Goal: Task Accomplishment & Management: Use online tool/utility

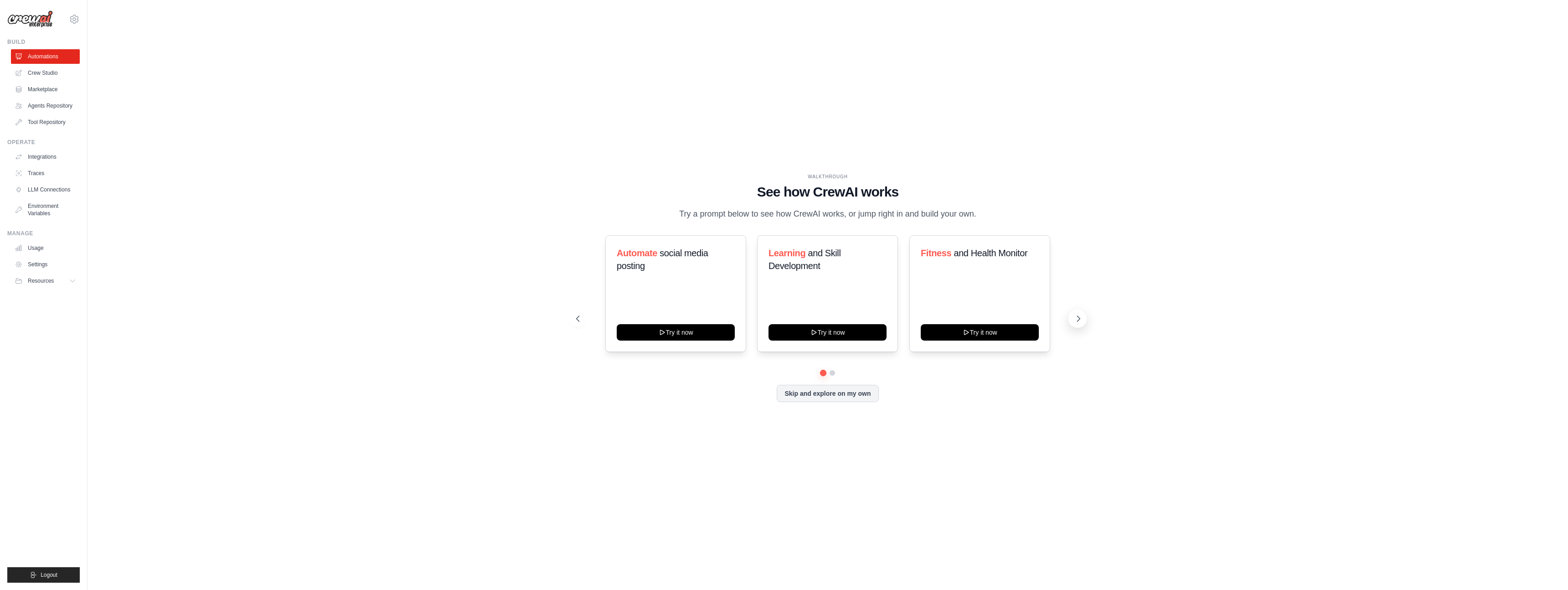
click at [1083, 318] on icon at bounding box center [1078, 319] width 9 height 9
click at [1078, 317] on icon at bounding box center [1078, 319] width 9 height 9
click at [829, 328] on button "Try it now" at bounding box center [827, 331] width 118 height 16
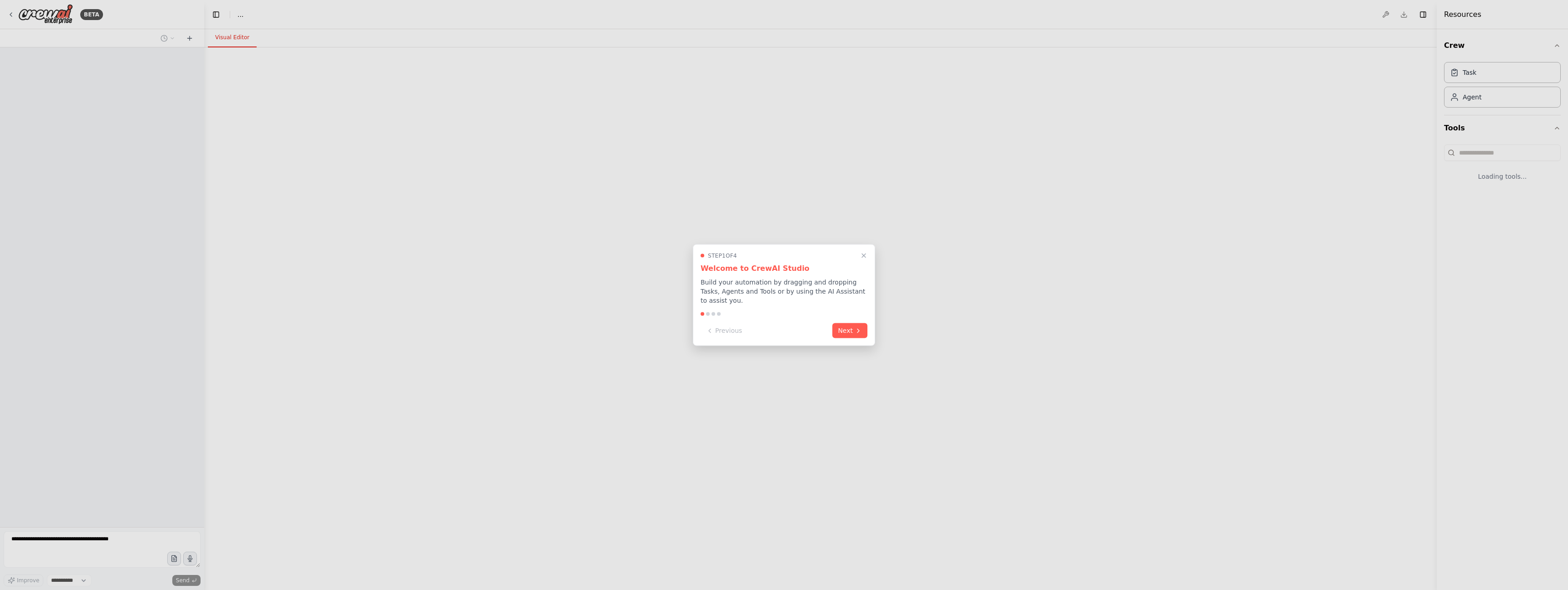
select select "****"
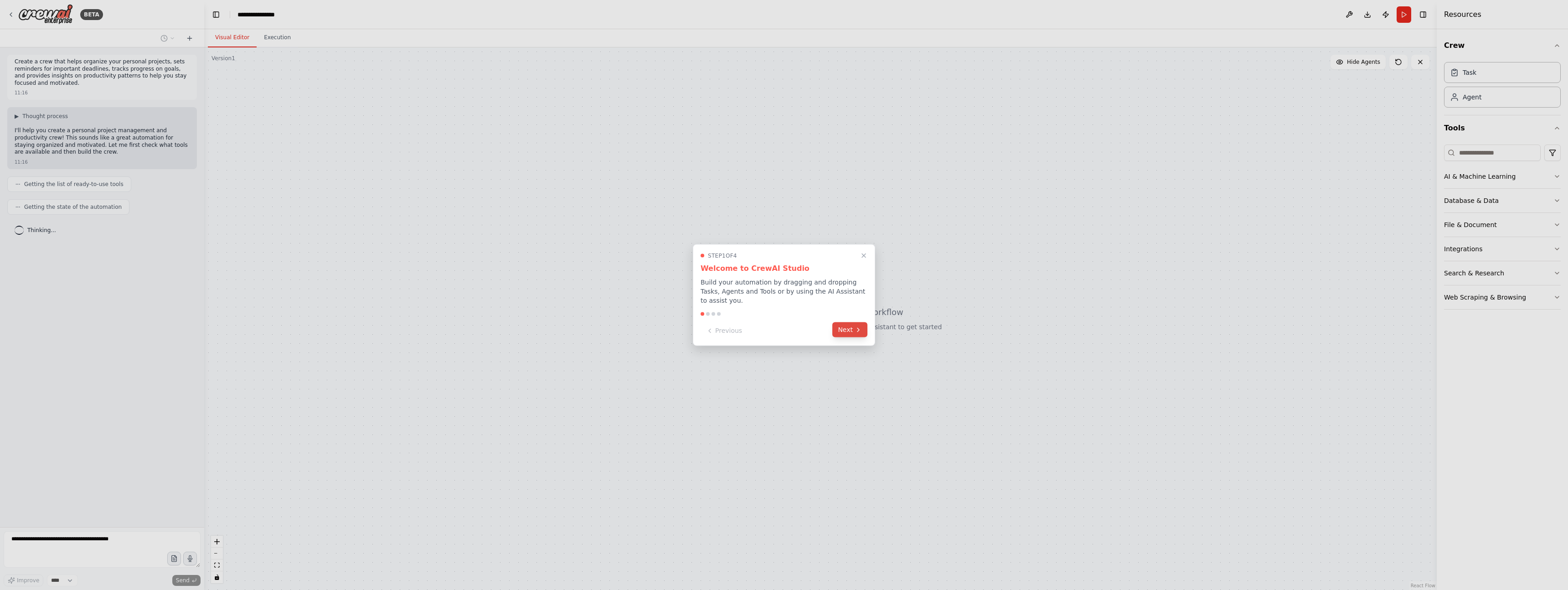
click at [857, 331] on icon at bounding box center [858, 330] width 2 height 4
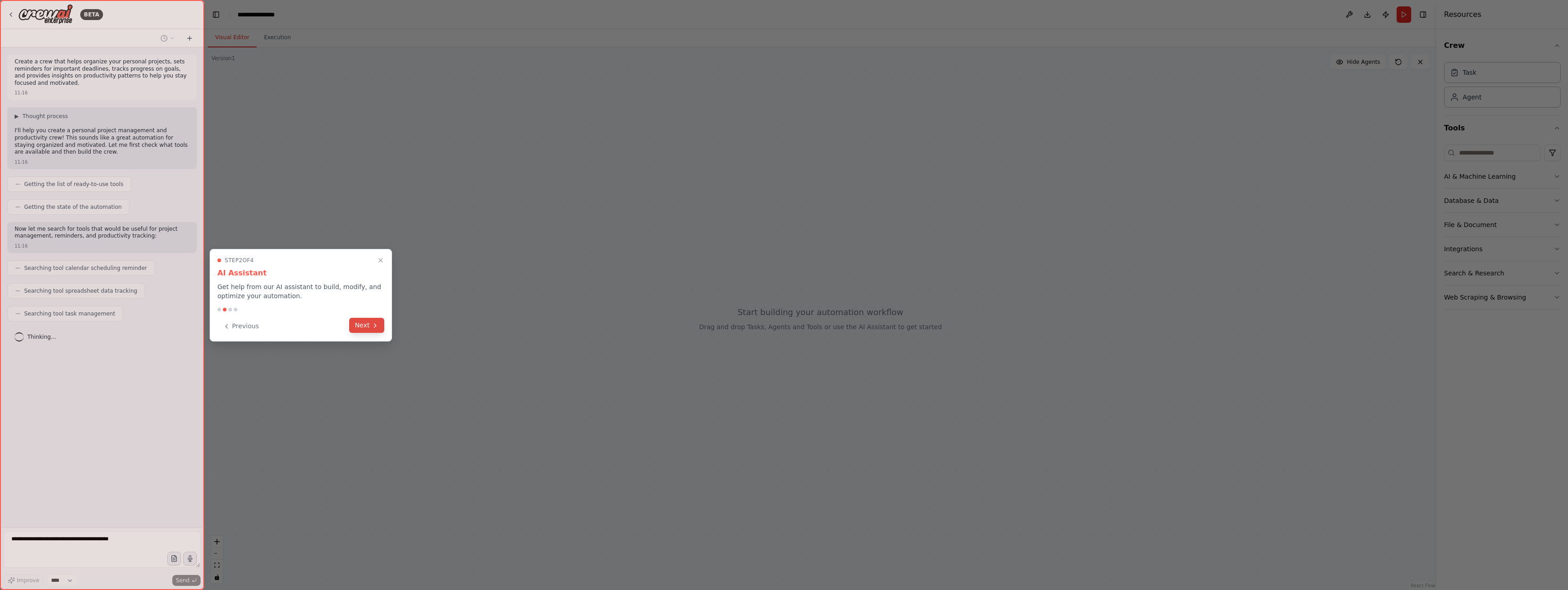
click at [373, 324] on icon at bounding box center [374, 325] width 7 height 7
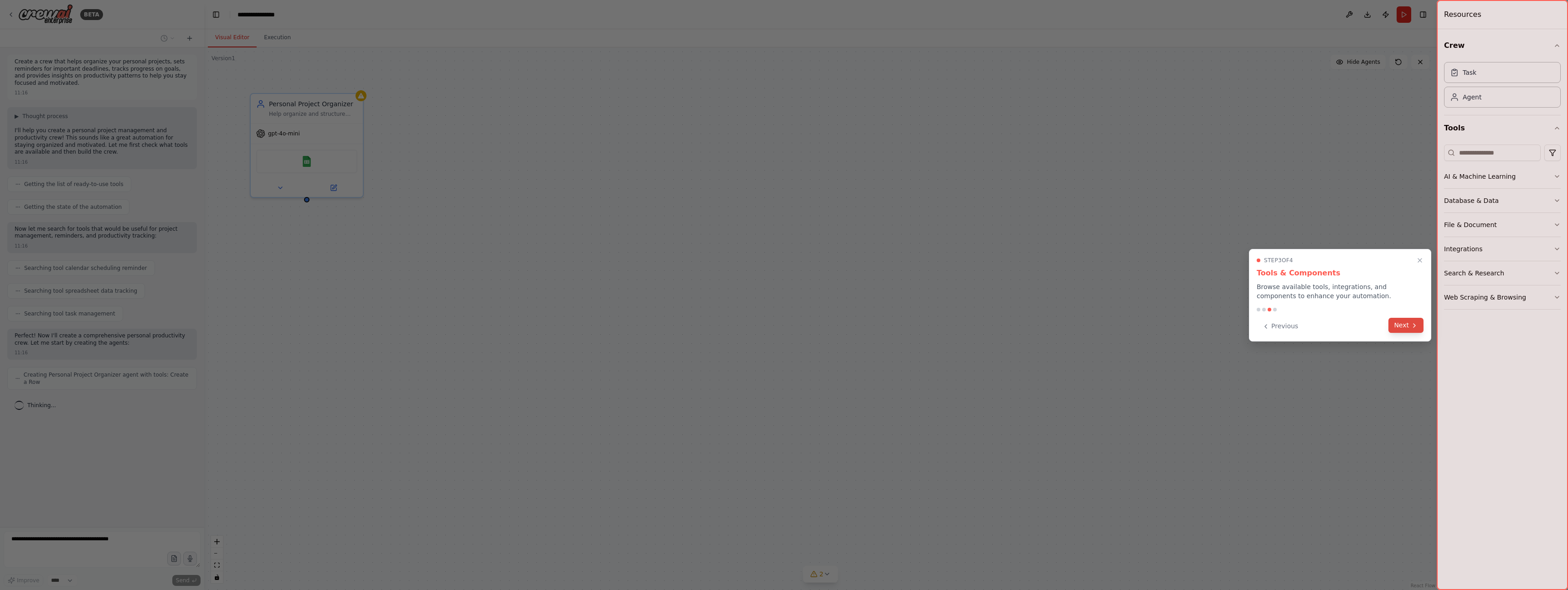
click at [1404, 326] on button "Next" at bounding box center [1406, 325] width 35 height 15
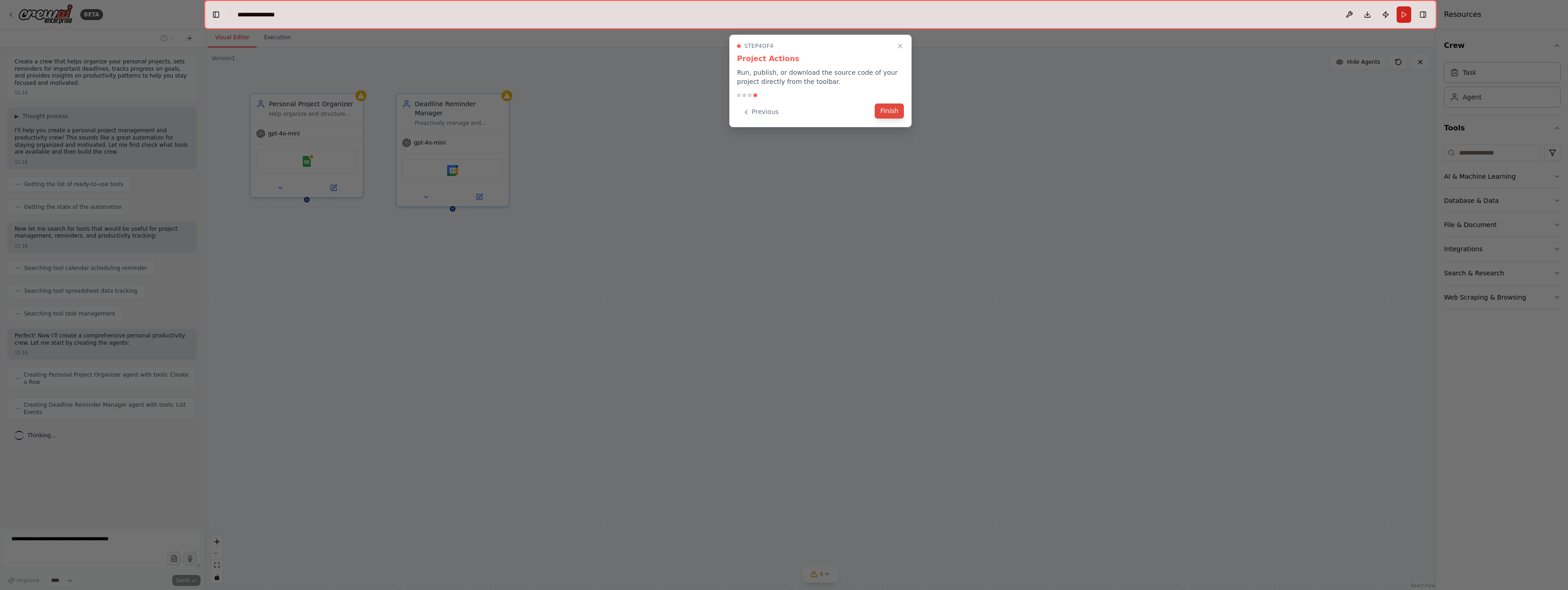
click at [896, 114] on button "Finish" at bounding box center [889, 111] width 29 height 15
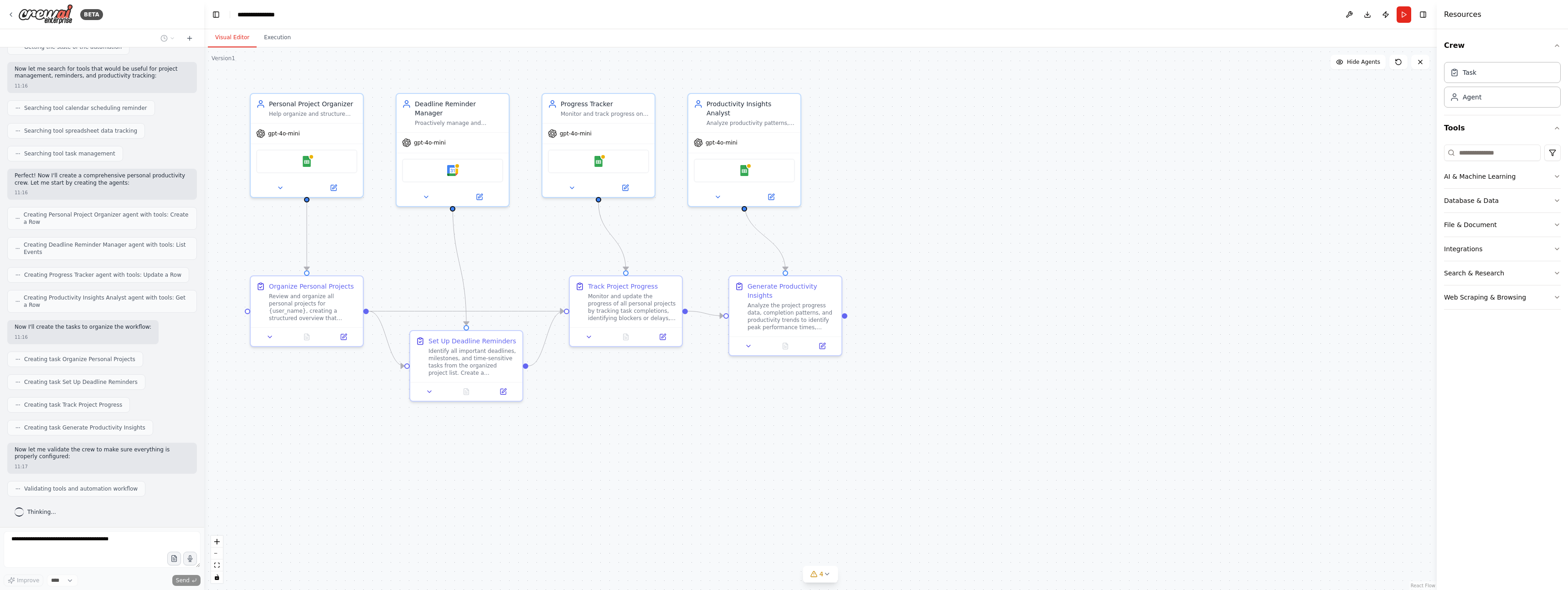
scroll to position [222, 0]
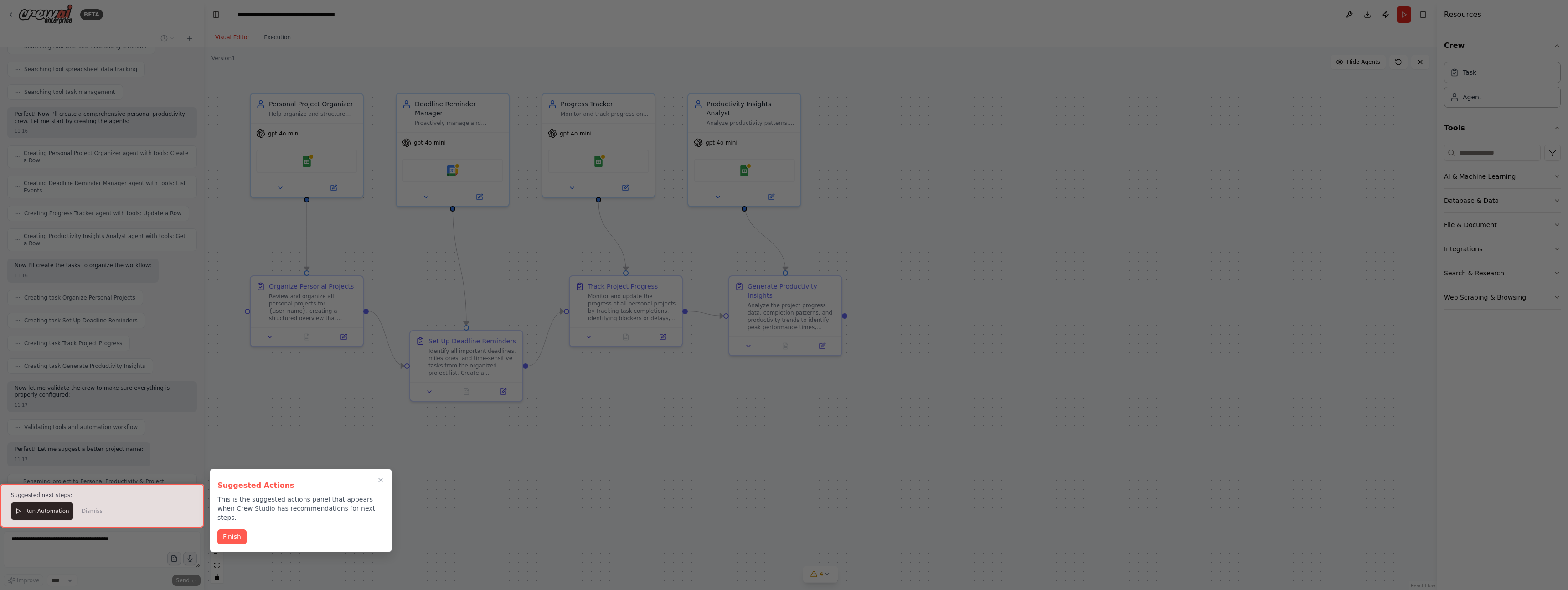
click at [59, 512] on div at bounding box center [102, 506] width 204 height 44
click at [19, 515] on div at bounding box center [102, 506] width 204 height 44
click at [231, 530] on button "Finish" at bounding box center [231, 536] width 29 height 15
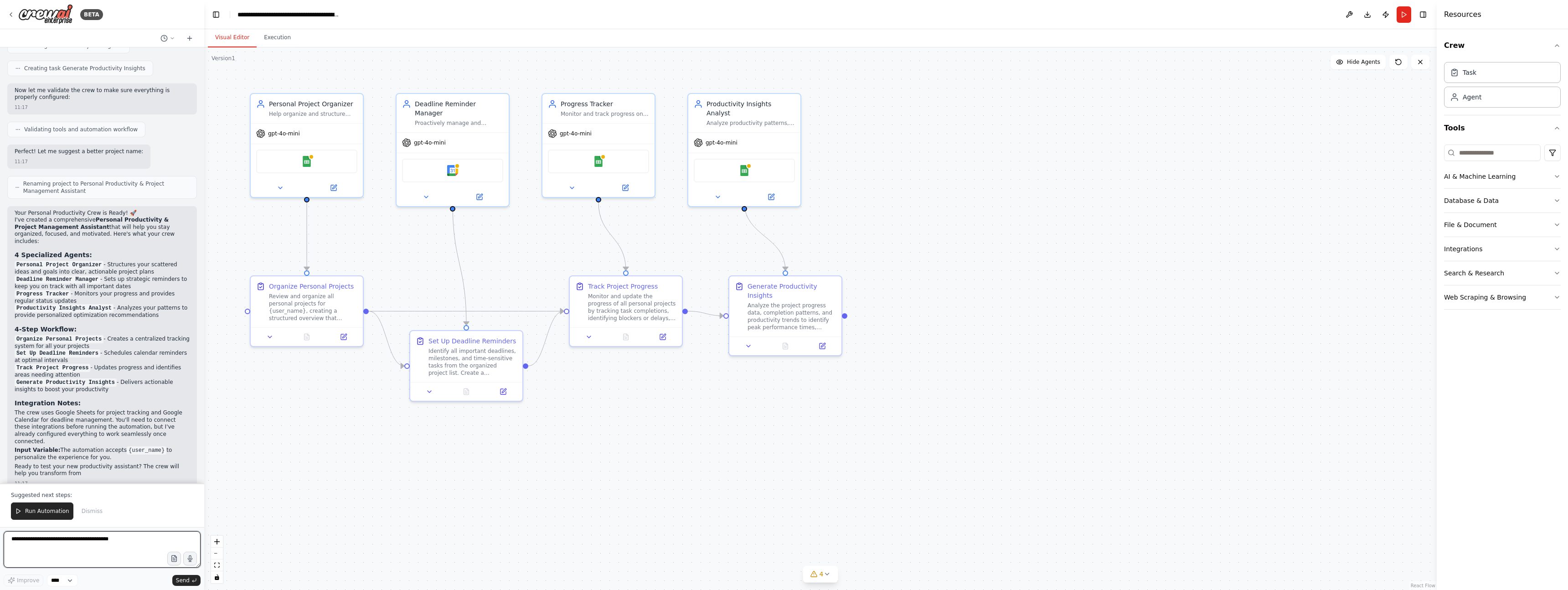
scroll to position [526, 0]
click at [328, 373] on div ".deletable-edge-delete-btn { width: 20px; height: 20px; border: 0px solid #ffff…" at bounding box center [820, 319] width 1233 height 543
click at [333, 315] on div "Review and organize all personal projects for {user_name}, creating a structure…" at bounding box center [313, 305] width 88 height 29
click at [295, 312] on div "Review and organize all personal projects for {user_name}, creating a structure…" at bounding box center [313, 305] width 88 height 29
click at [269, 339] on button at bounding box center [270, 335] width 32 height 11
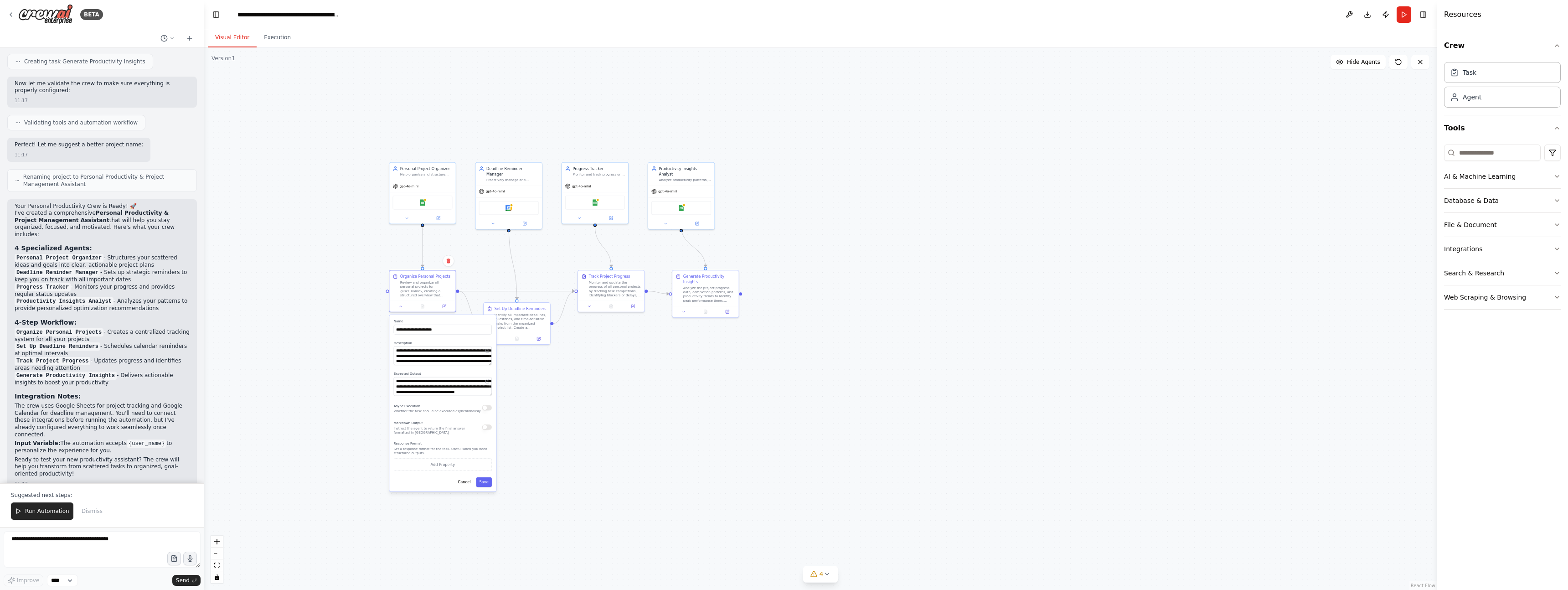
drag, startPoint x: 452, startPoint y: 486, endPoint x: 574, endPoint y: 410, distance: 143.7
click at [574, 413] on div ".deletable-edge-delete-btn { width: 20px; height: 20px; border: 0px solid #ffff…" at bounding box center [820, 319] width 1233 height 543
click at [573, 435] on div ".deletable-edge-delete-btn { width: 20px; height: 20px; border: 0px solid #ffff…" at bounding box center [820, 319] width 1233 height 543
click at [586, 408] on div ".deletable-edge-delete-btn { width: 20px; height: 20px; border: 0px solid #ffff…" at bounding box center [820, 319] width 1233 height 543
click at [491, 491] on button "Cancel" at bounding box center [483, 489] width 21 height 10
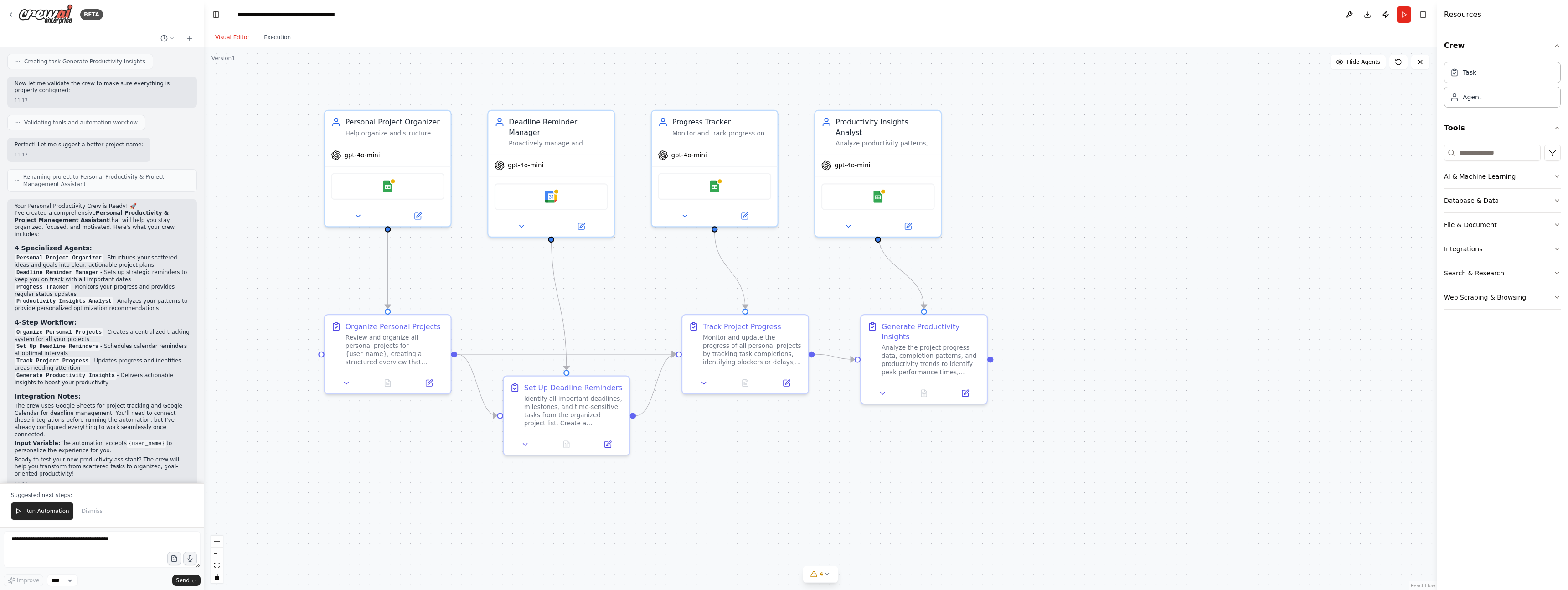
drag, startPoint x: 490, startPoint y: 400, endPoint x: 483, endPoint y: 547, distance: 147.2
click at [483, 547] on div ".deletable-edge-delete-btn { width: 20px; height: 20px; border: 0px solid #ffff…" at bounding box center [820, 319] width 1233 height 543
click at [389, 188] on img at bounding box center [387, 184] width 12 height 12
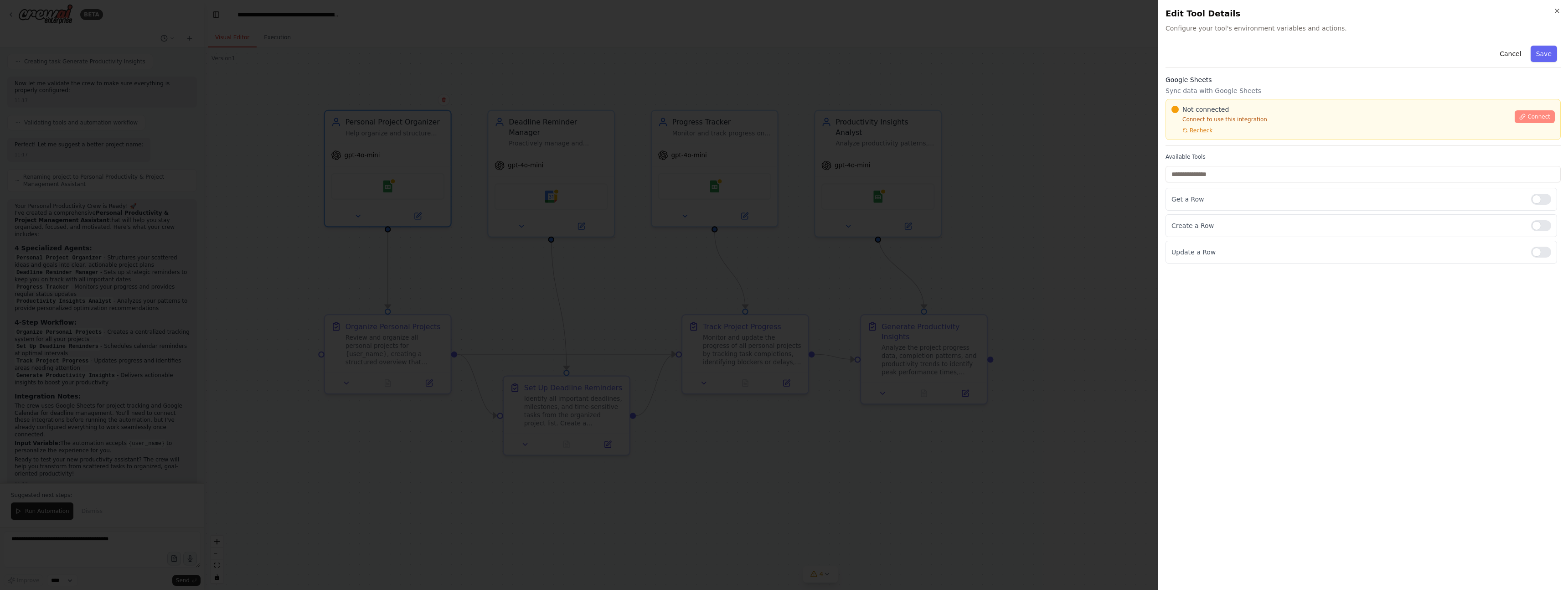
click at [1536, 117] on span "Connect" at bounding box center [1538, 116] width 23 height 7
click at [888, 221] on div at bounding box center [784, 295] width 1568 height 590
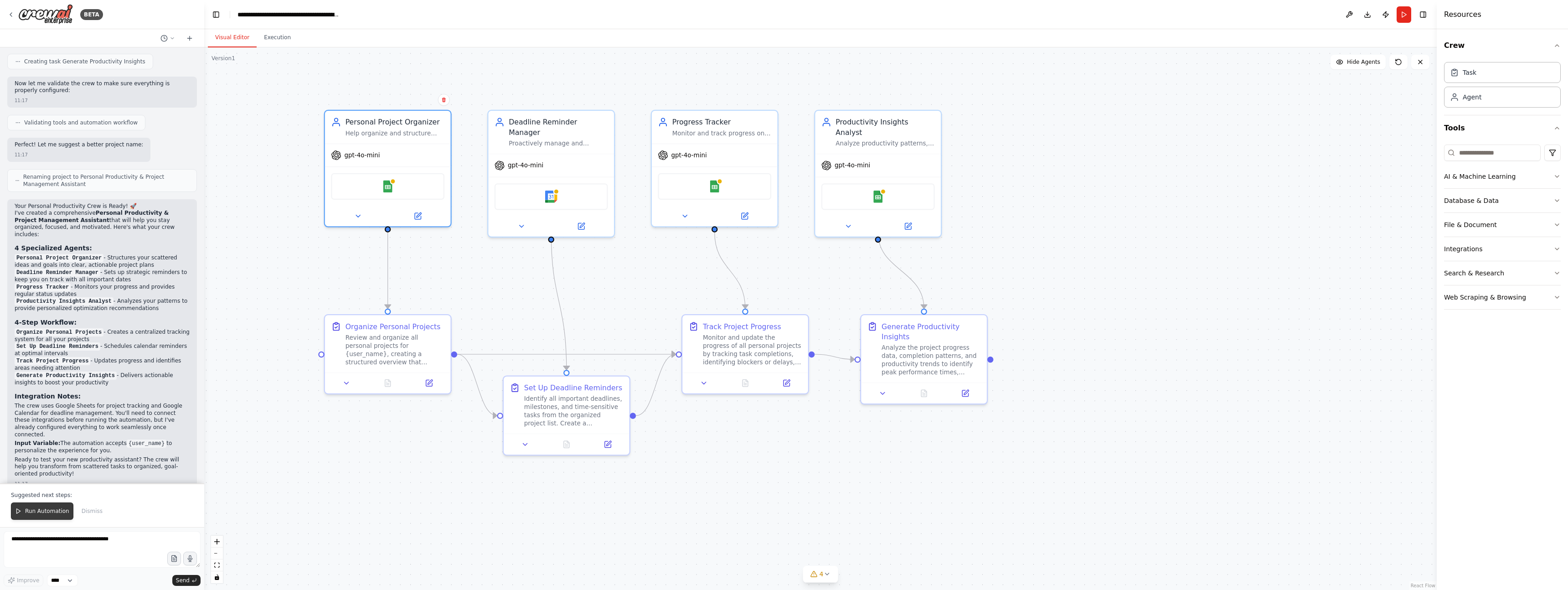
click at [44, 513] on span "Run Automation" at bounding box center [47, 511] width 44 height 7
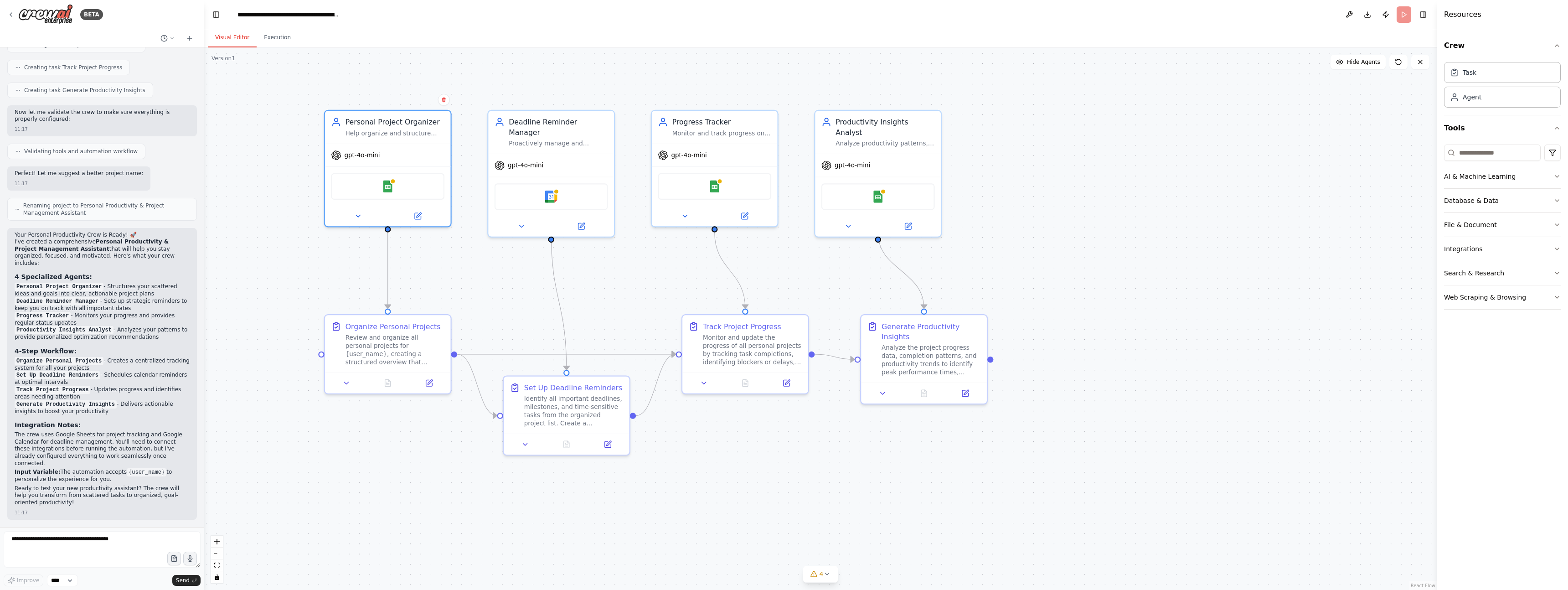
scroll to position [482, 0]
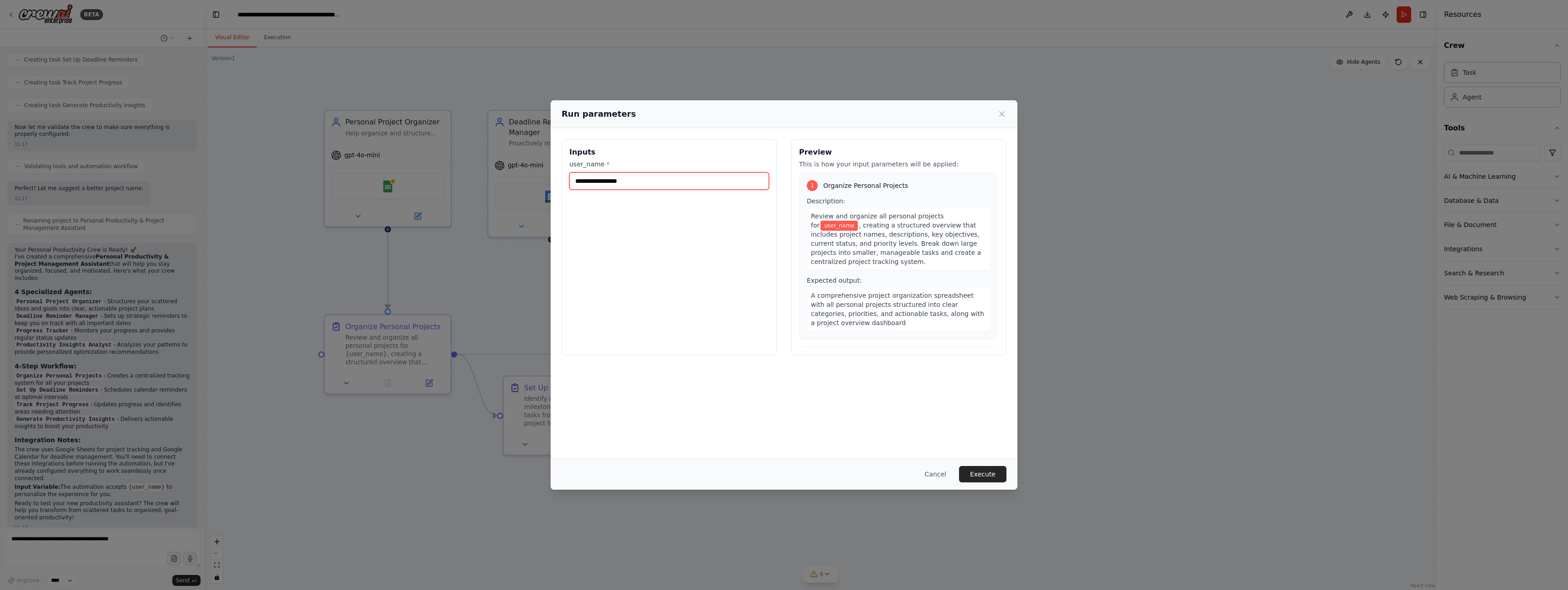
click at [624, 179] on input "user_name *" at bounding box center [669, 181] width 200 height 17
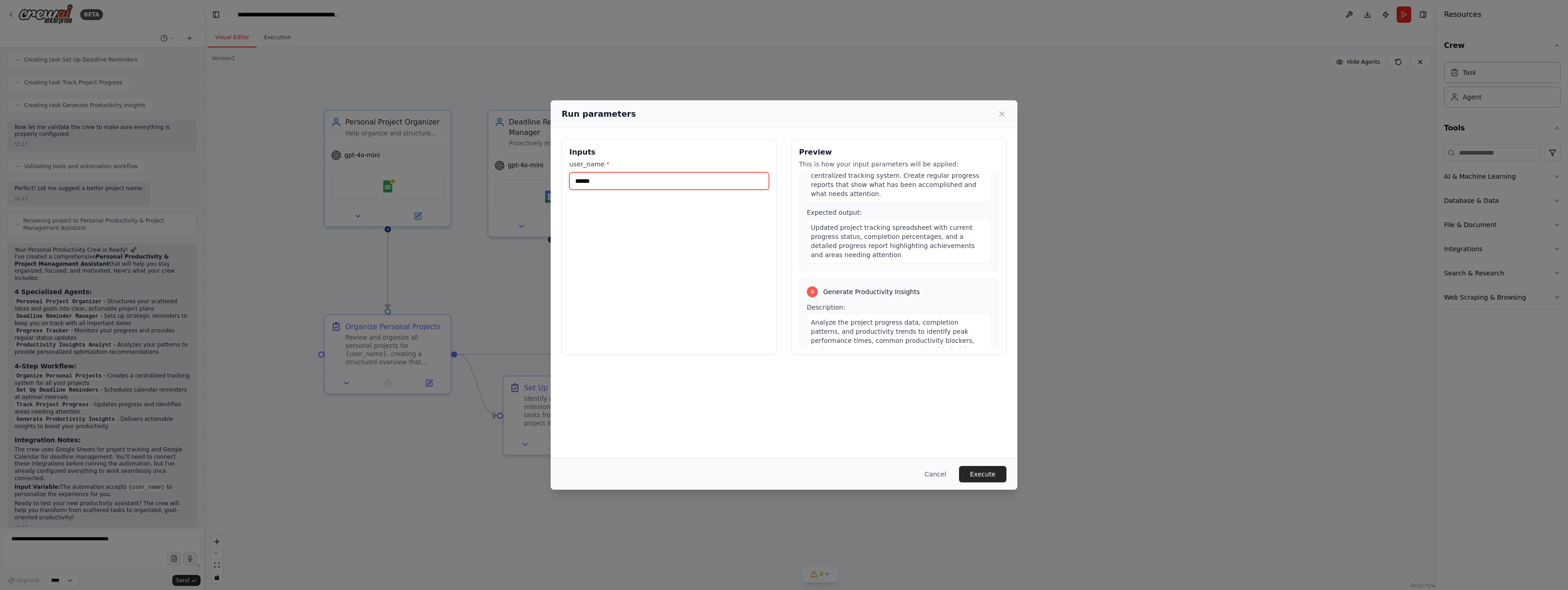
scroll to position [487, 0]
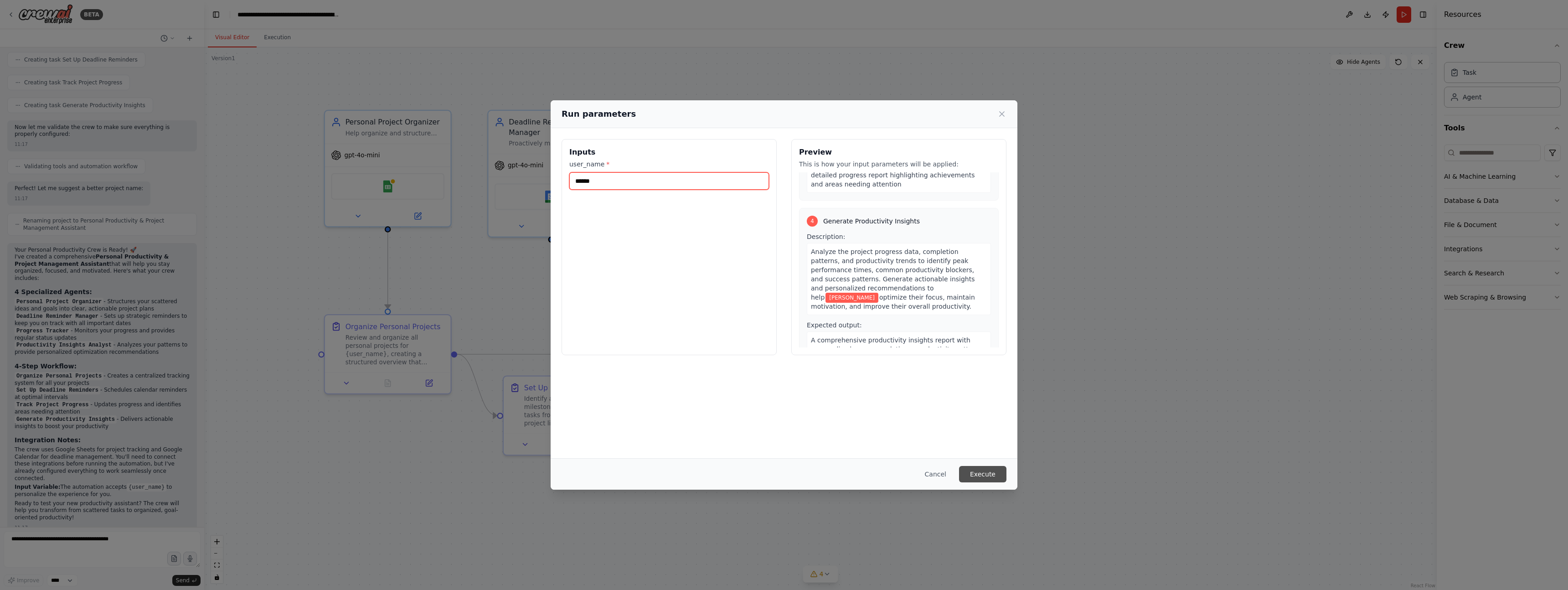
type input "******"
click at [982, 475] on button "Execute" at bounding box center [983, 474] width 48 height 16
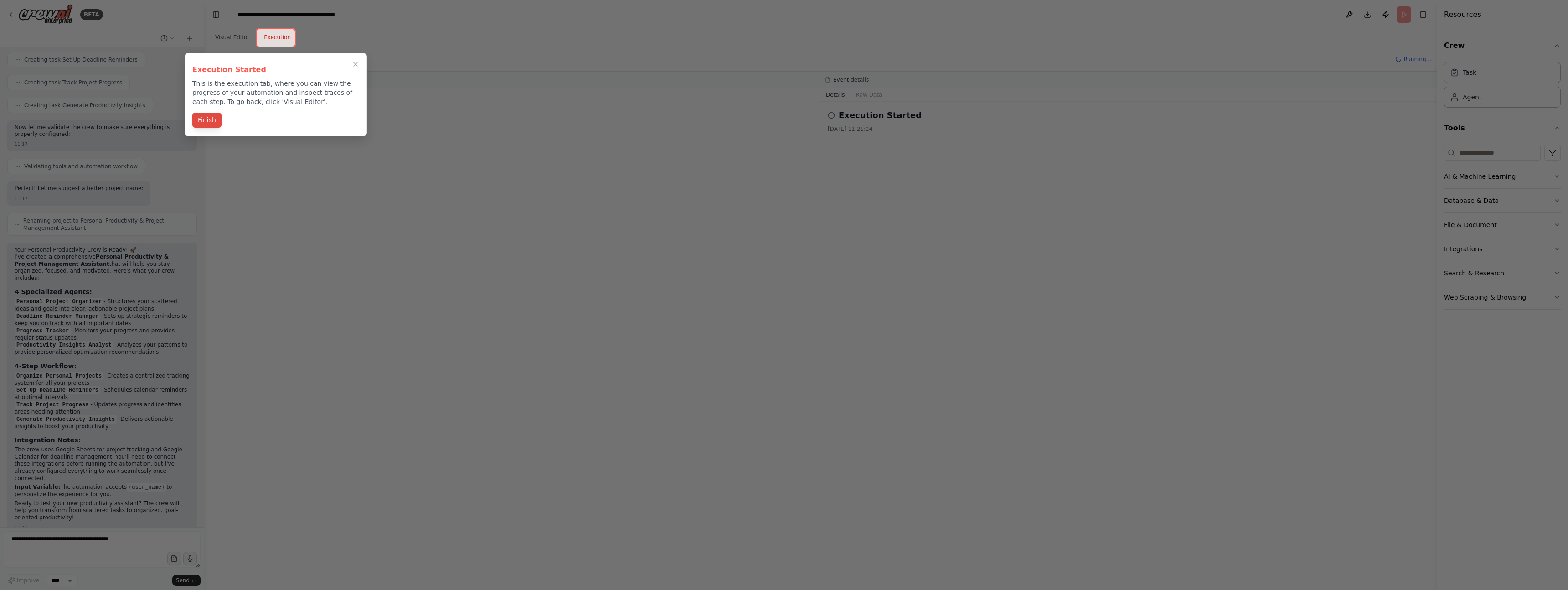
click at [203, 121] on button "Finish" at bounding box center [206, 120] width 29 height 15
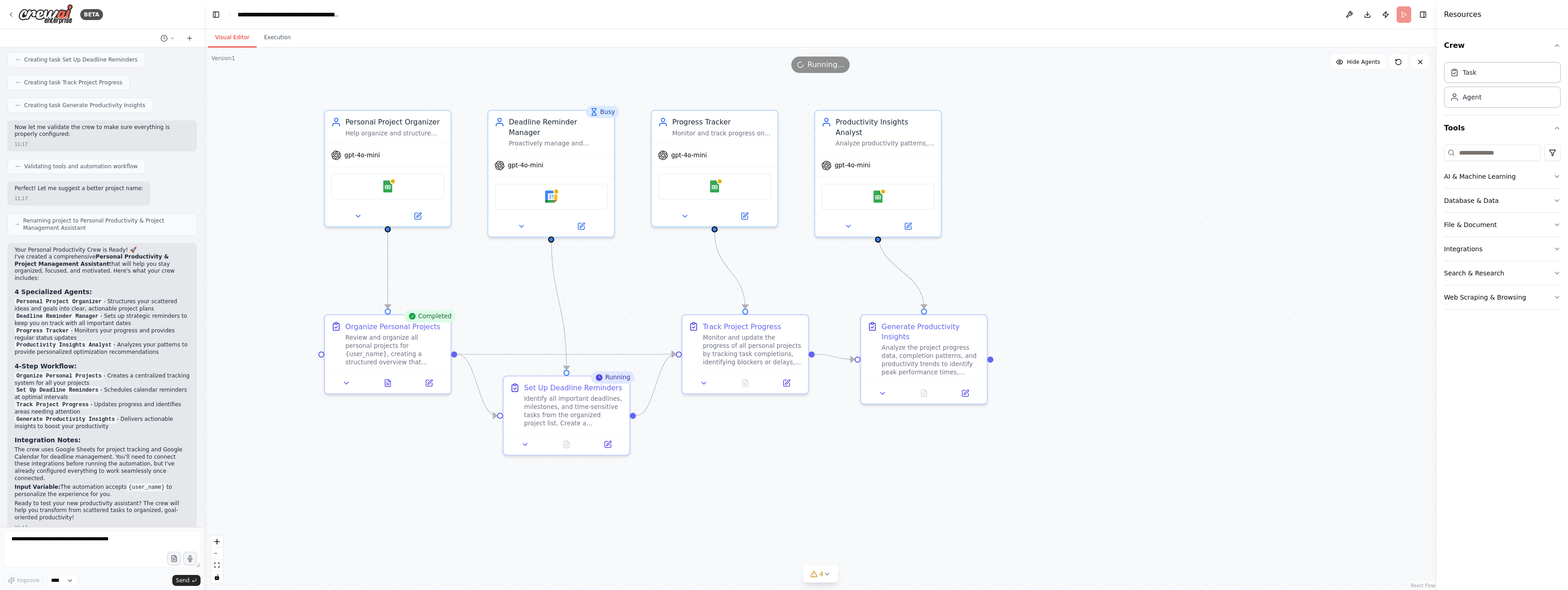
click at [237, 40] on button "Visual Editor" at bounding box center [233, 38] width 49 height 19
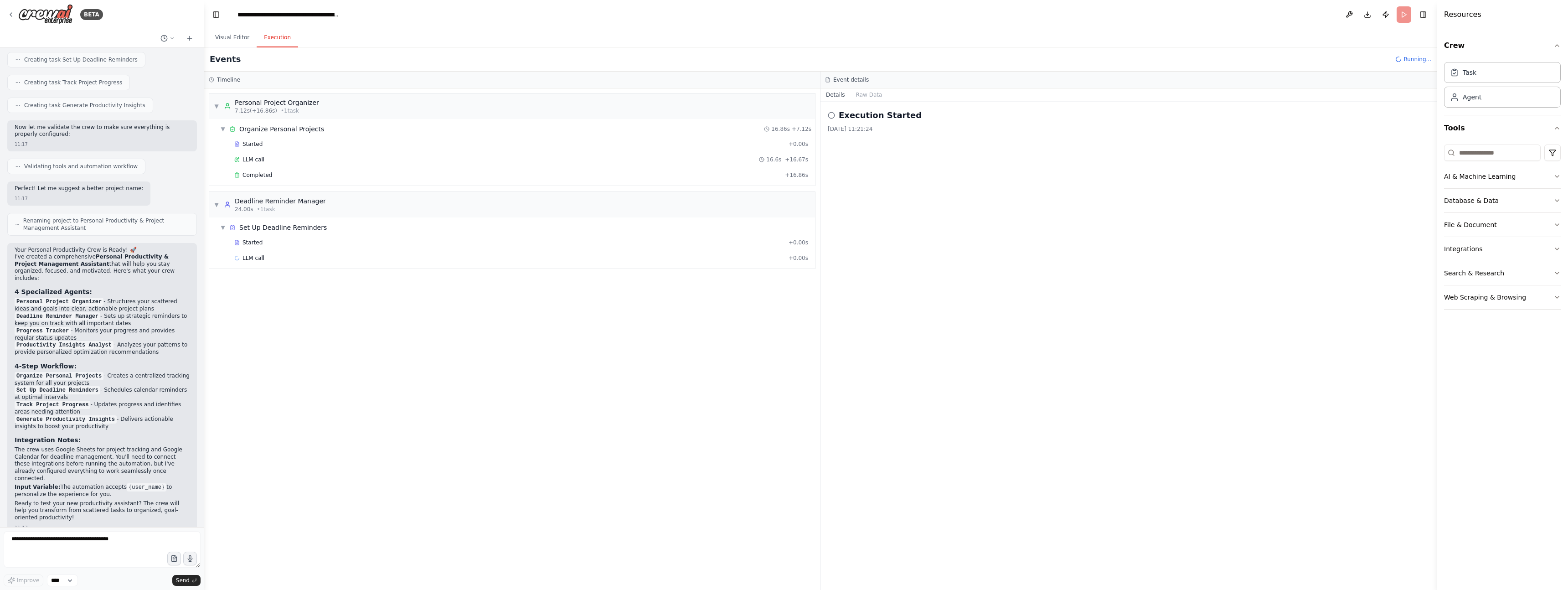
click at [286, 44] on button "Execution" at bounding box center [277, 38] width 41 height 19
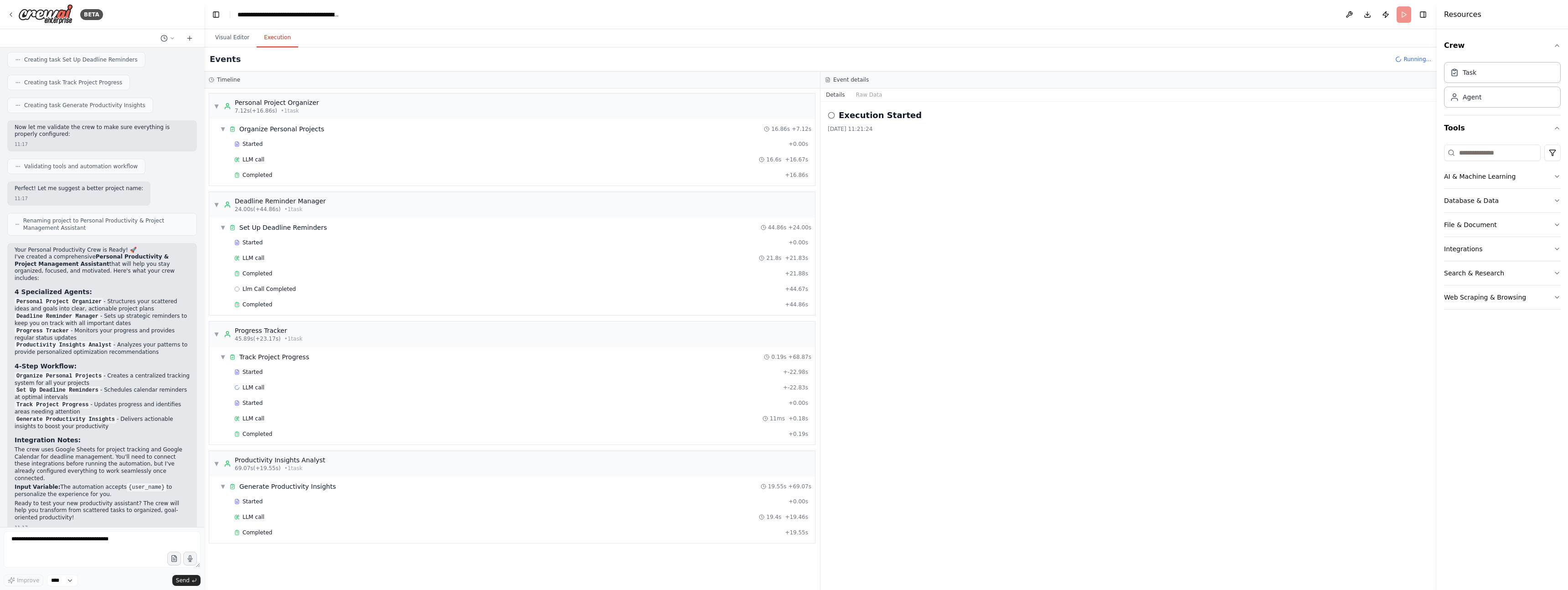
scroll to position [526, 0]
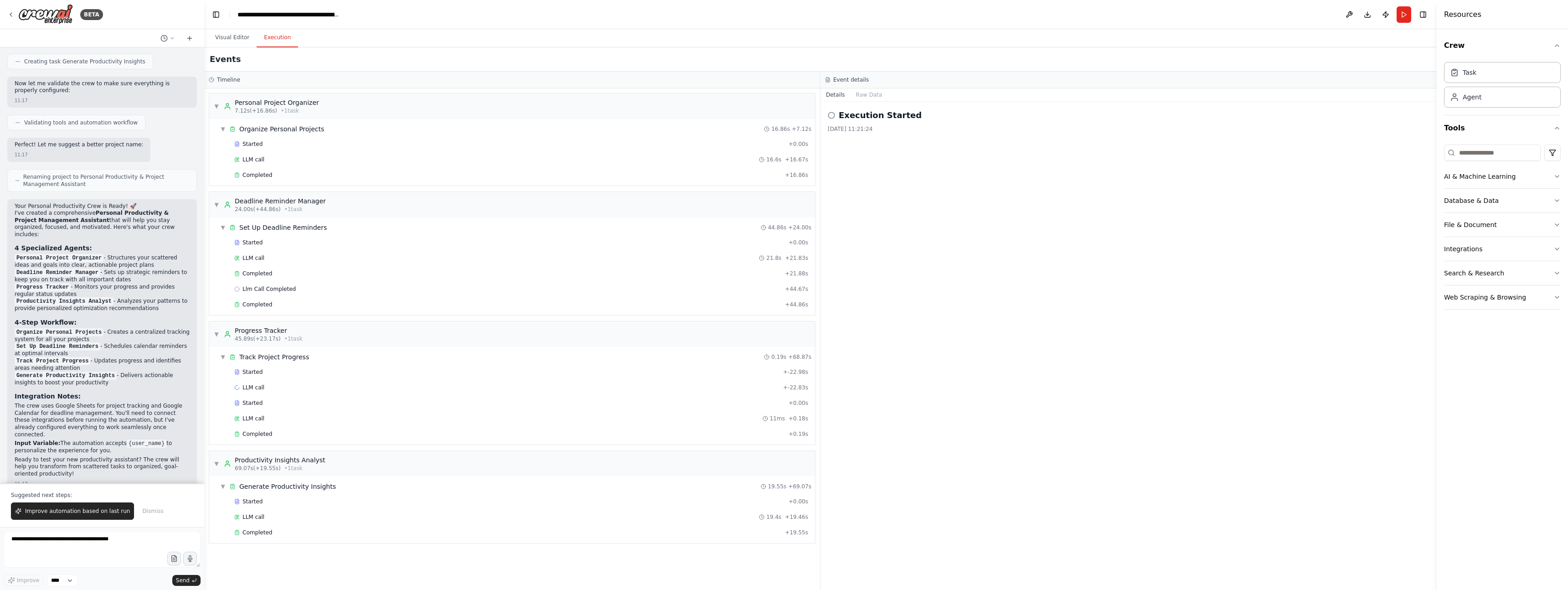
click at [831, 115] on icon at bounding box center [831, 115] width 7 height 7
click at [856, 119] on h2 "Execution Started" at bounding box center [880, 115] width 83 height 13
click at [73, 512] on span "Improve automation based on last run" at bounding box center [77, 511] width 105 height 7
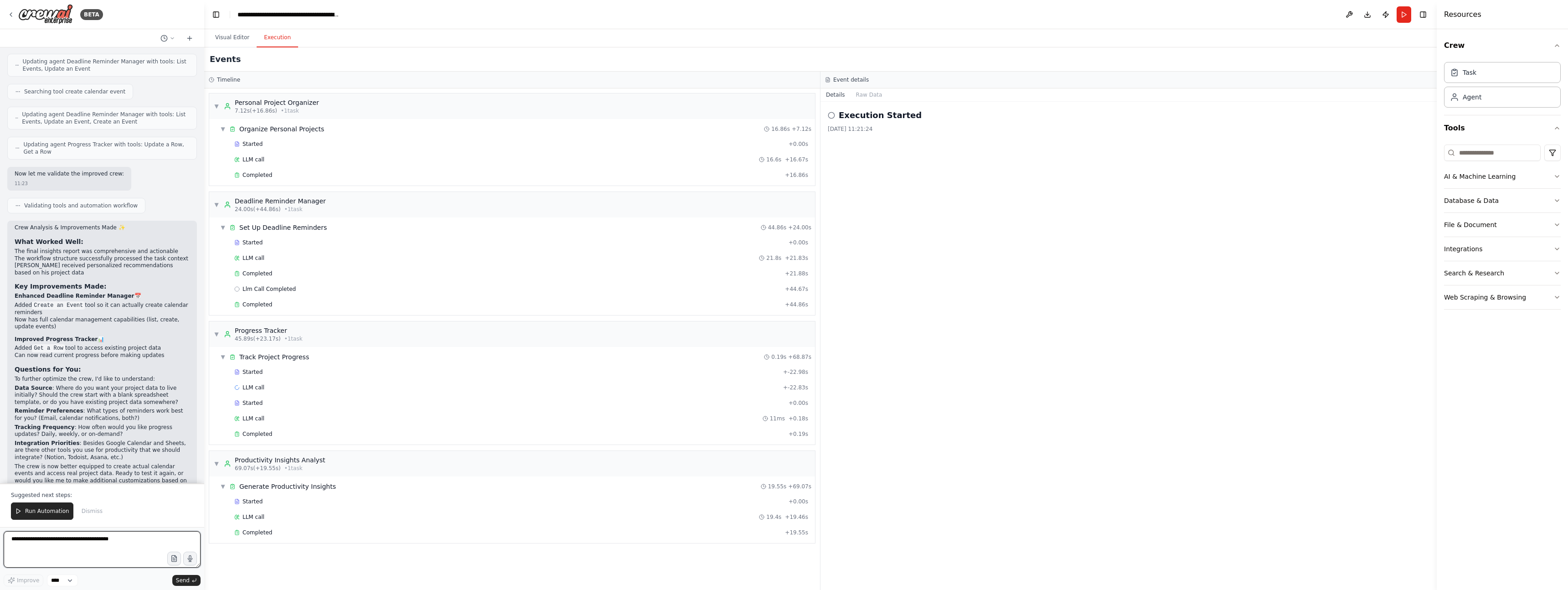
scroll to position [1212, 0]
click at [213, 80] on icon at bounding box center [211, 80] width 5 height 5
click at [215, 106] on span "▼" at bounding box center [217, 106] width 5 height 7
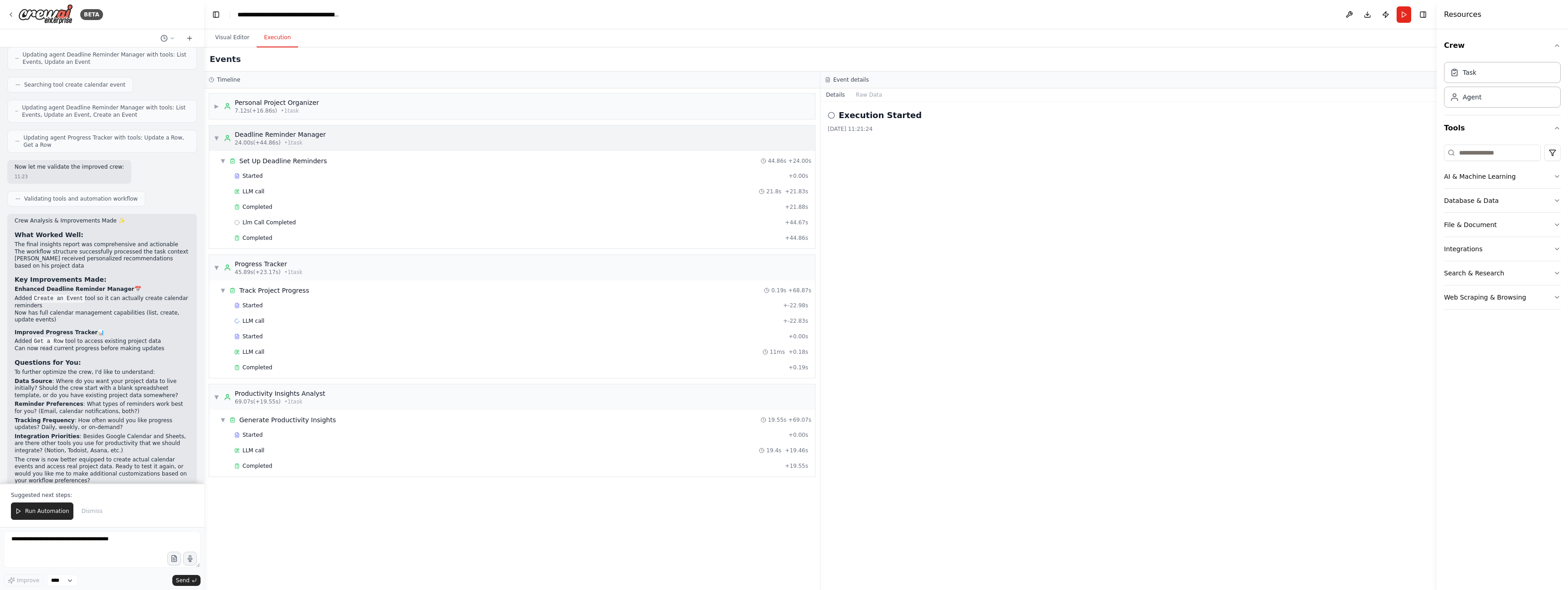
click at [218, 137] on span "▼" at bounding box center [217, 138] width 5 height 7
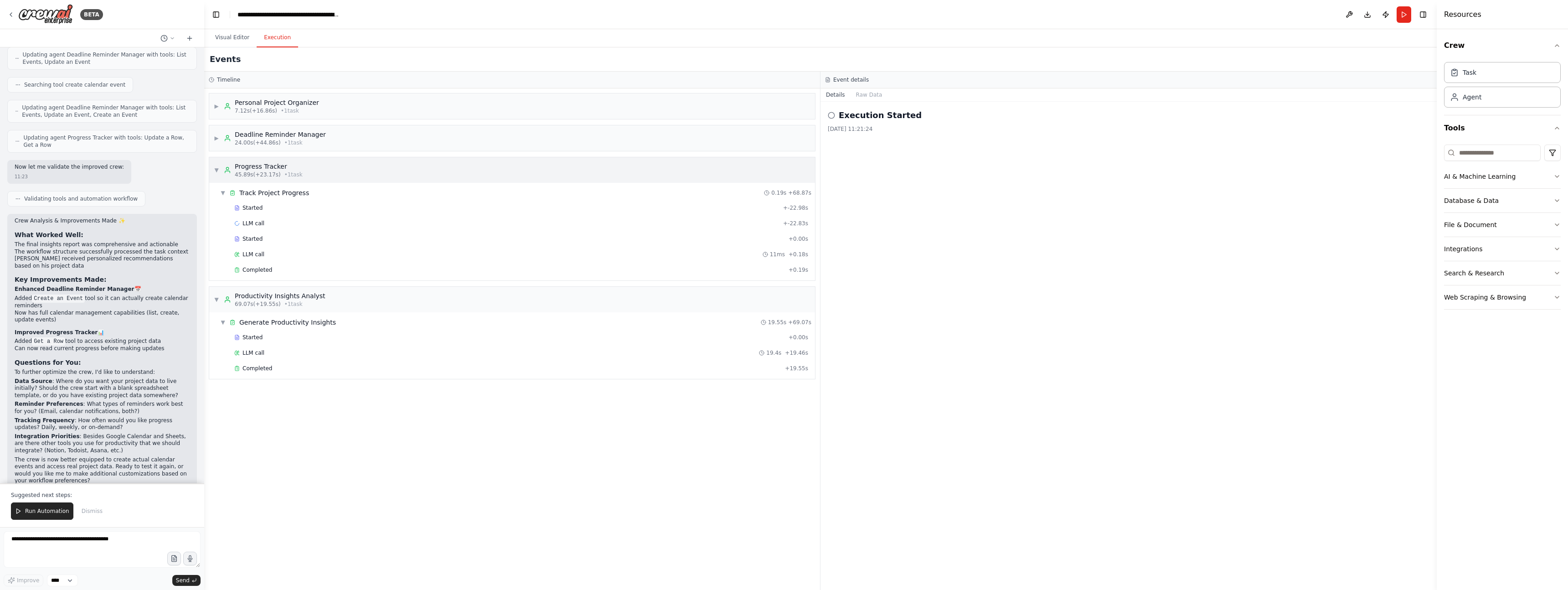
click at [219, 168] on div "▼ Progress Tracker 45.89s (+23.17s) • 1 task" at bounding box center [258, 170] width 89 height 16
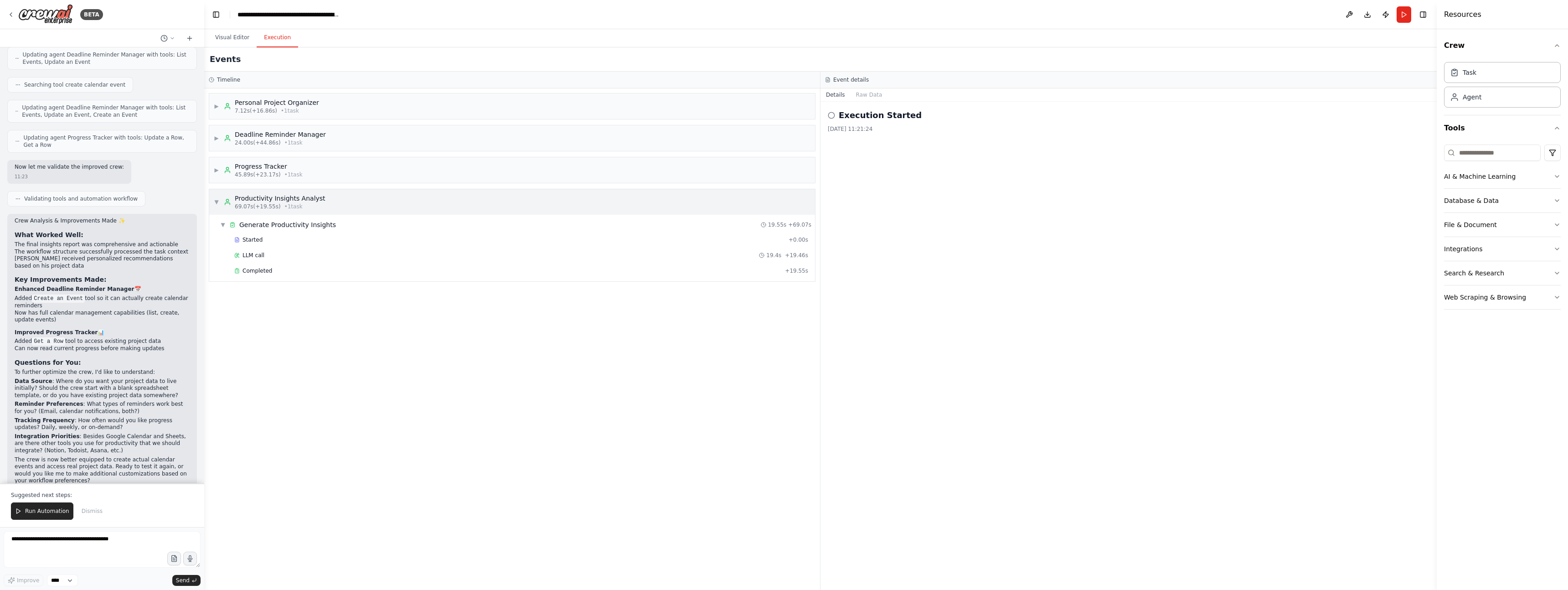
click at [217, 201] on span "▼" at bounding box center [217, 202] width 5 height 7
click at [1509, 70] on div "Task" at bounding box center [1502, 72] width 117 height 21
click at [1485, 80] on div "Task" at bounding box center [1502, 72] width 117 height 21
click at [1508, 106] on div "Agent" at bounding box center [1502, 97] width 117 height 21
click at [1557, 179] on icon "button" at bounding box center [1556, 176] width 7 height 7
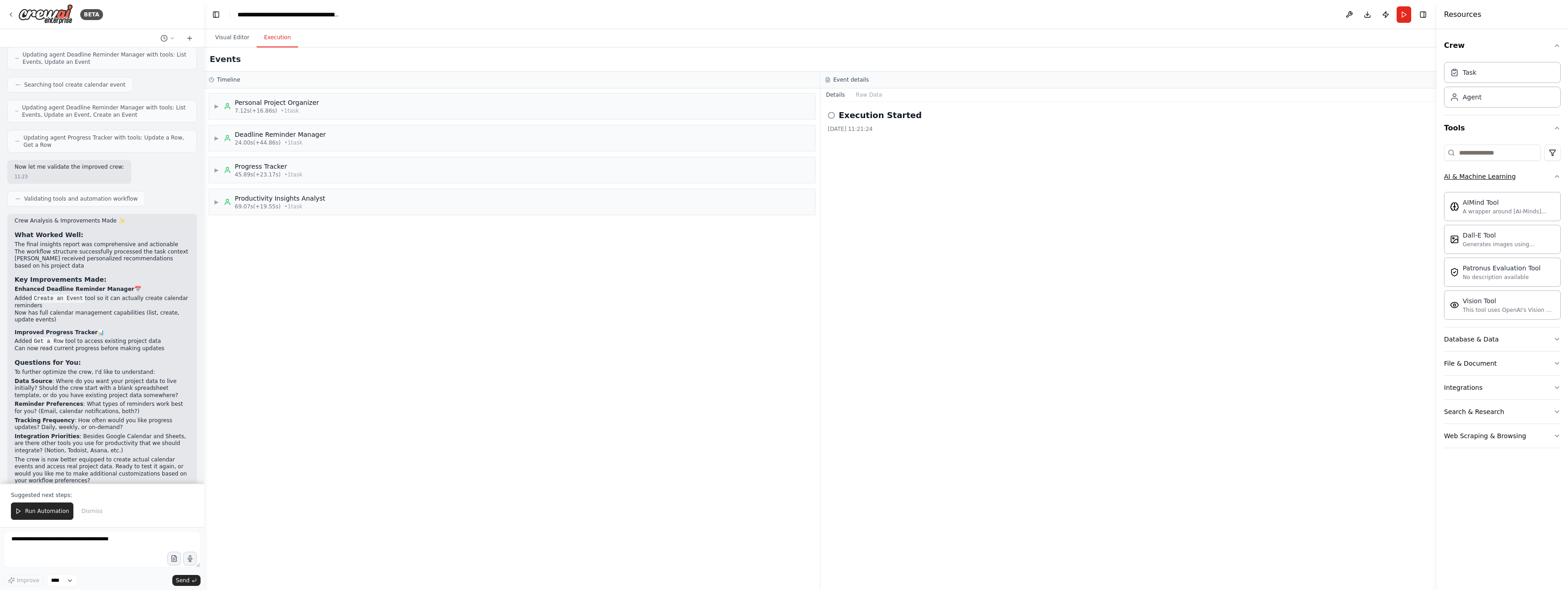
click at [1557, 179] on icon "button" at bounding box center [1556, 176] width 7 height 7
click at [1556, 201] on icon "button" at bounding box center [1556, 201] width 7 height 7
click at [1556, 224] on icon "button" at bounding box center [1556, 224] width 7 height 7
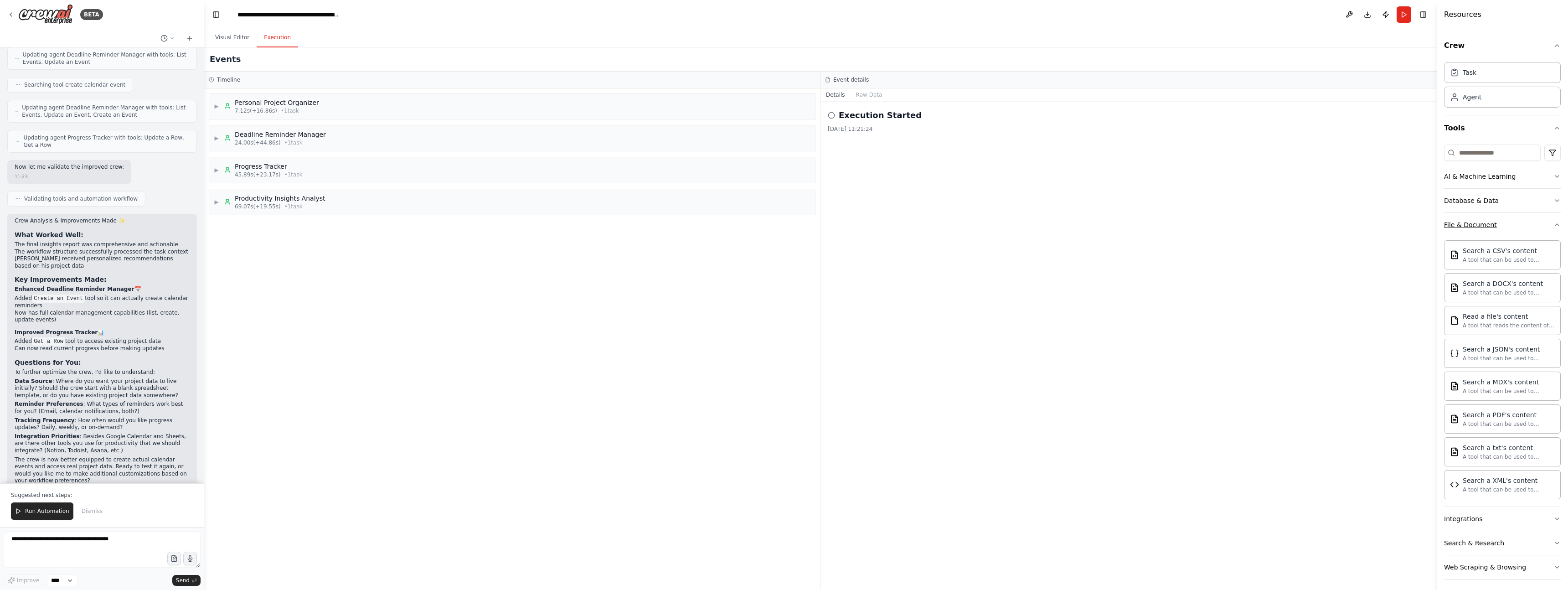
click at [1556, 224] on icon "button" at bounding box center [1556, 224] width 7 height 7
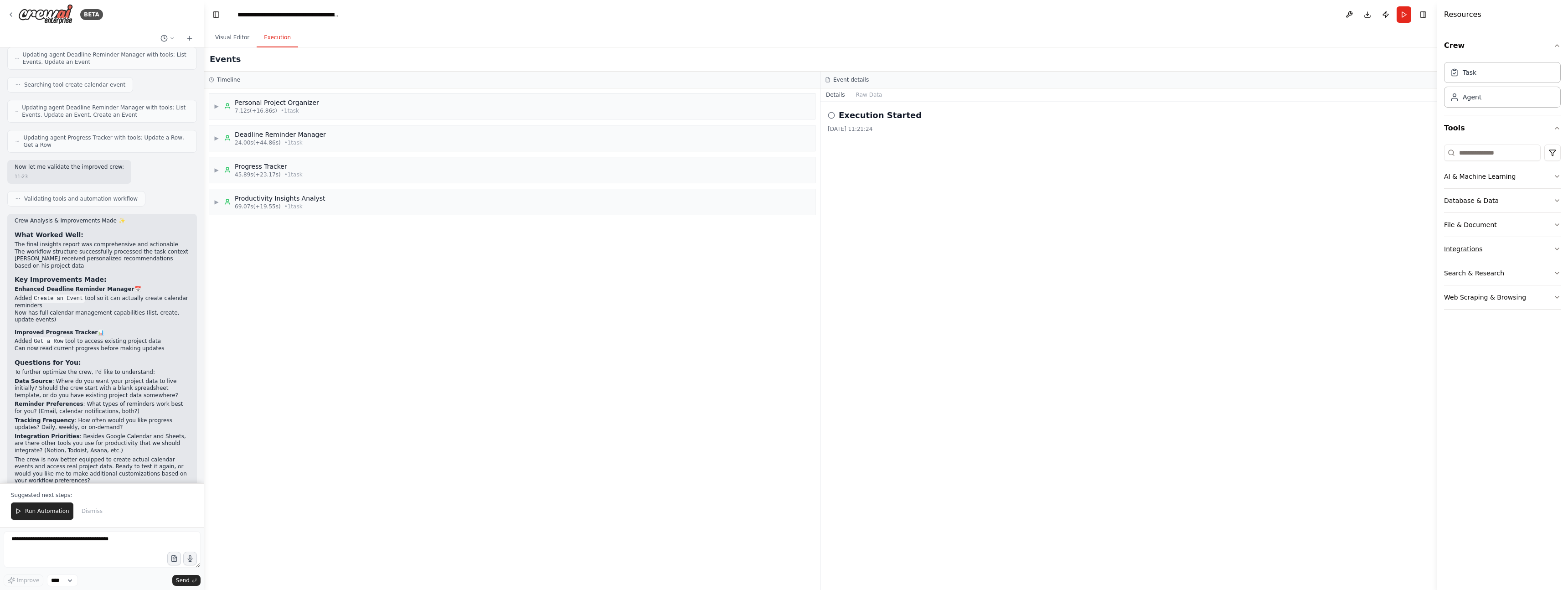
click at [1556, 247] on icon "button" at bounding box center [1556, 249] width 7 height 7
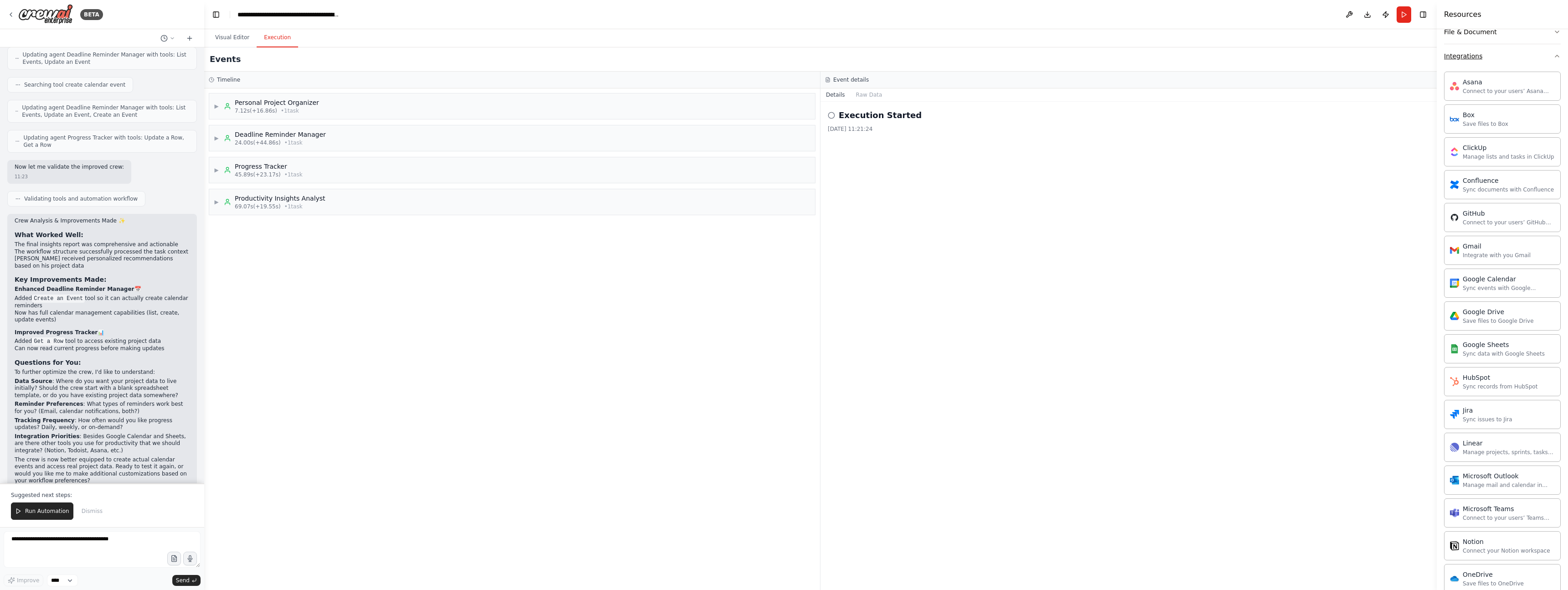
scroll to position [194, 0]
click at [1495, 349] on div "Sync data with Google Sheets" at bounding box center [1504, 352] width 82 height 7
click at [236, 34] on button "Visual Editor" at bounding box center [233, 38] width 49 height 19
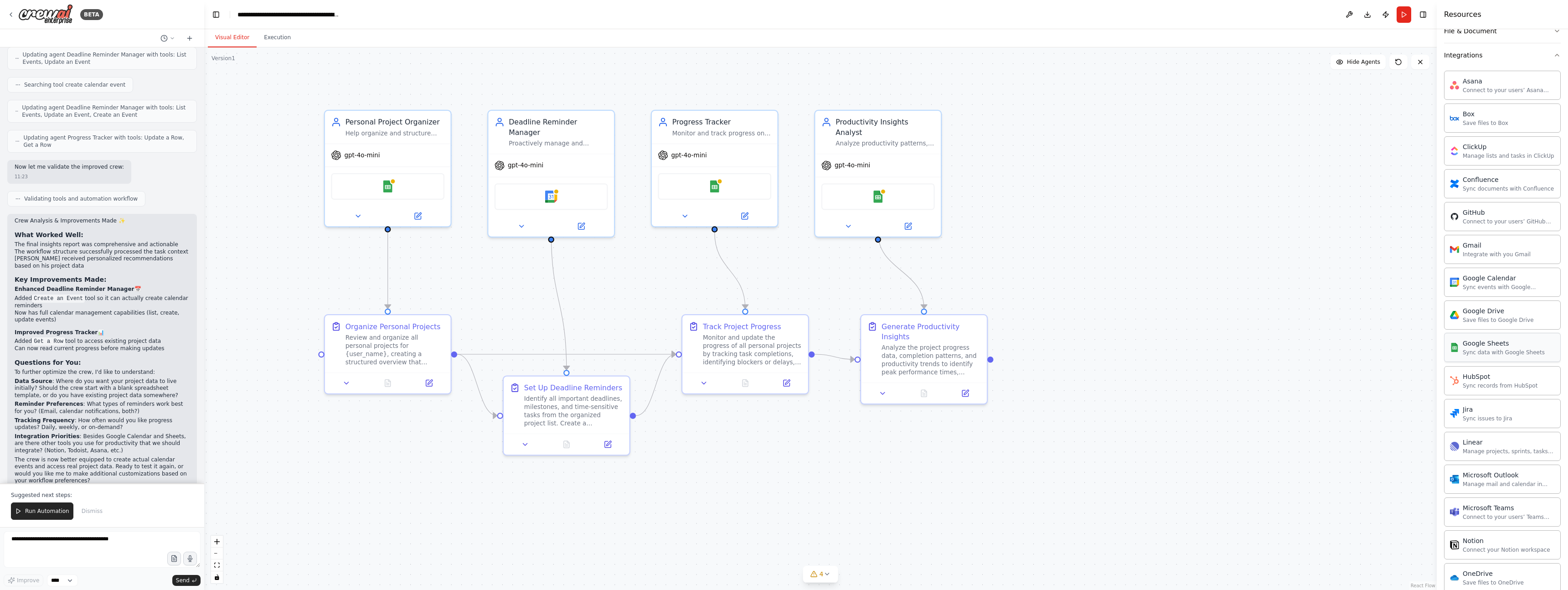
click at [1482, 354] on div "Sync data with Google Sheets" at bounding box center [1504, 352] width 82 height 7
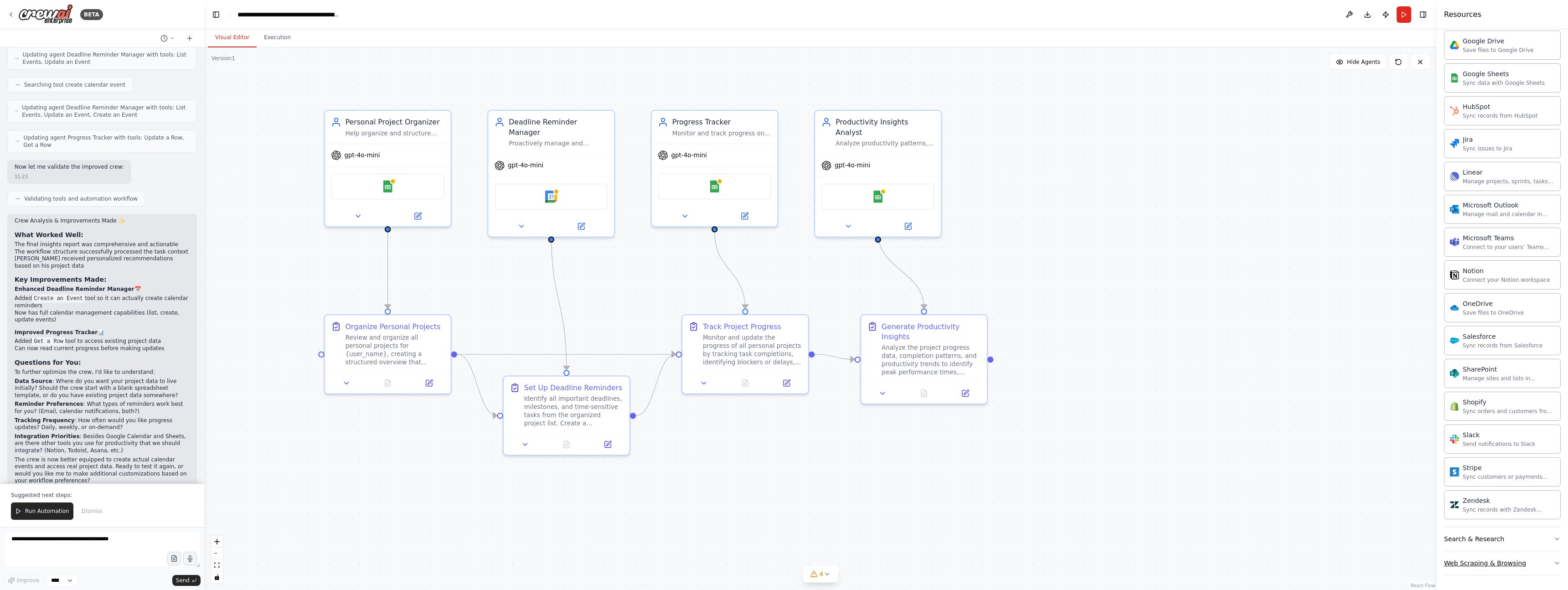
click at [1488, 558] on div "Web Scraping & Browsing" at bounding box center [1485, 563] width 82 height 9
click at [1481, 206] on div "Sync events with Google Calendar" at bounding box center [1509, 209] width 92 height 7
click at [1457, 210] on div "Google Calendar Sync events with Google Calendar" at bounding box center [1502, 204] width 105 height 17
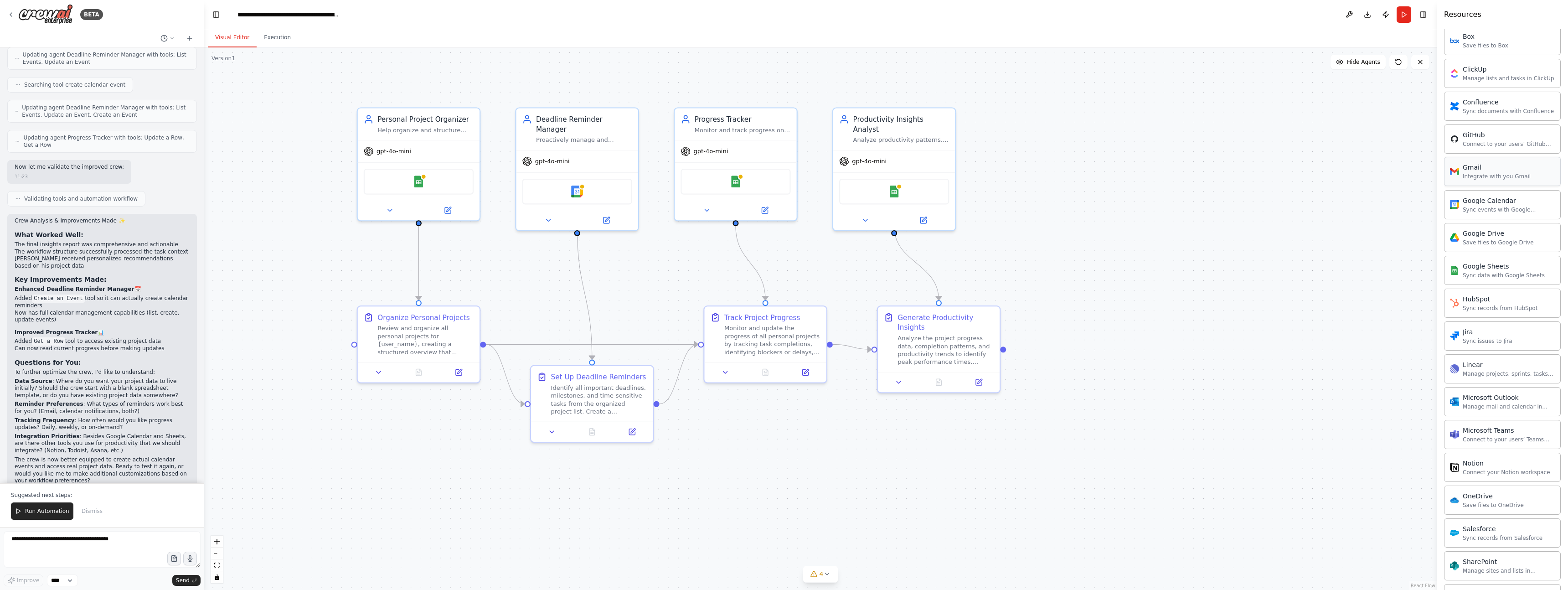
scroll to position [0, 0]
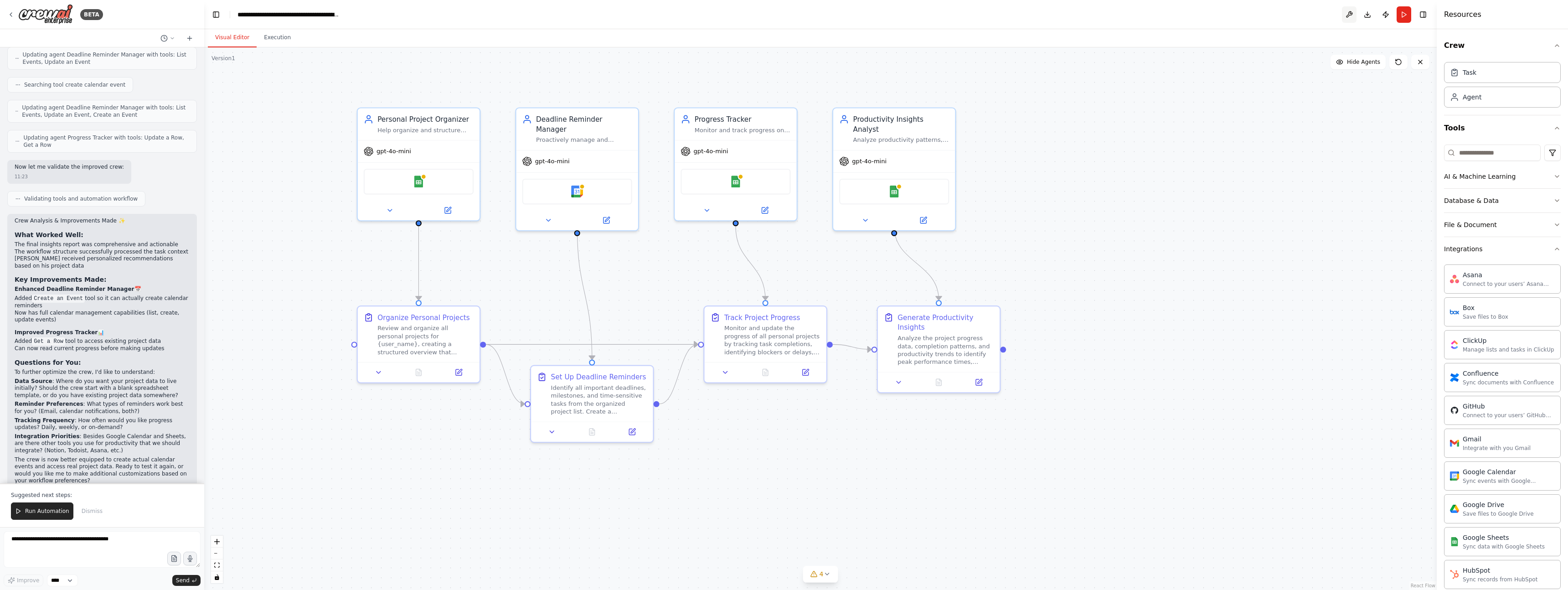
click at [1348, 15] on button at bounding box center [1349, 14] width 15 height 16
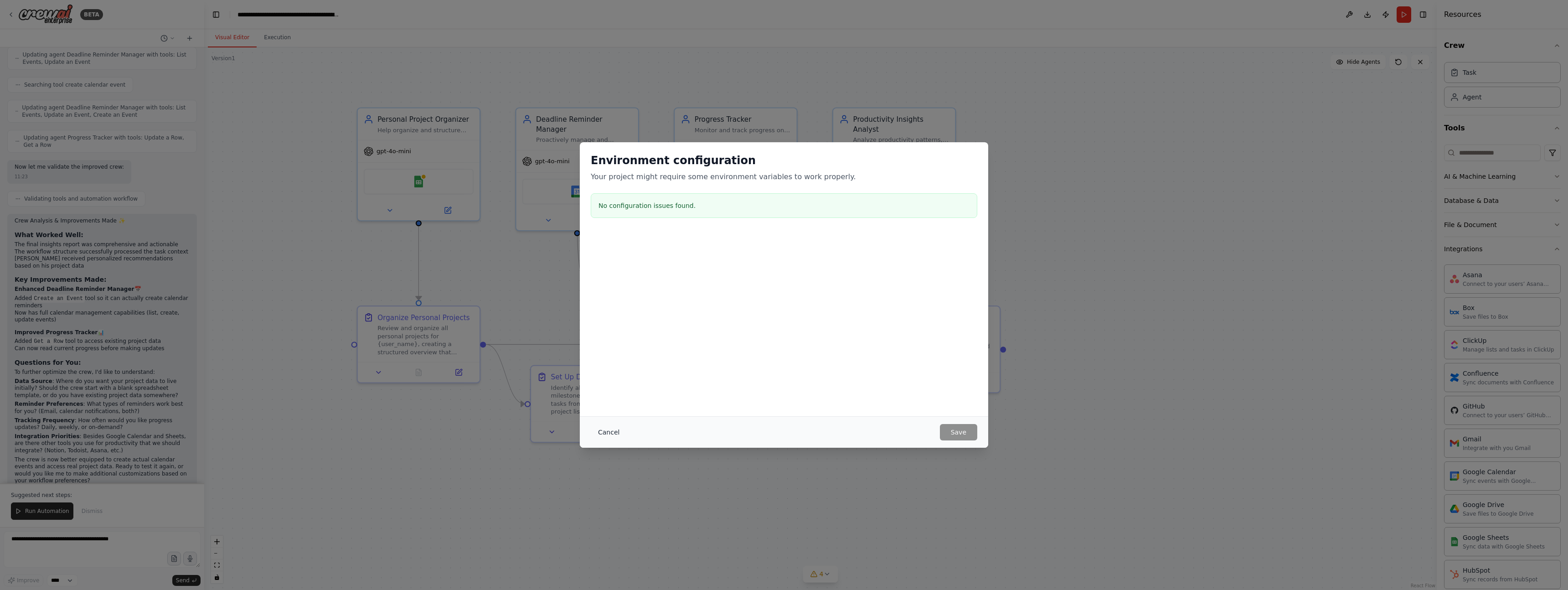
click at [617, 433] on button "Cancel" at bounding box center [609, 432] width 36 height 16
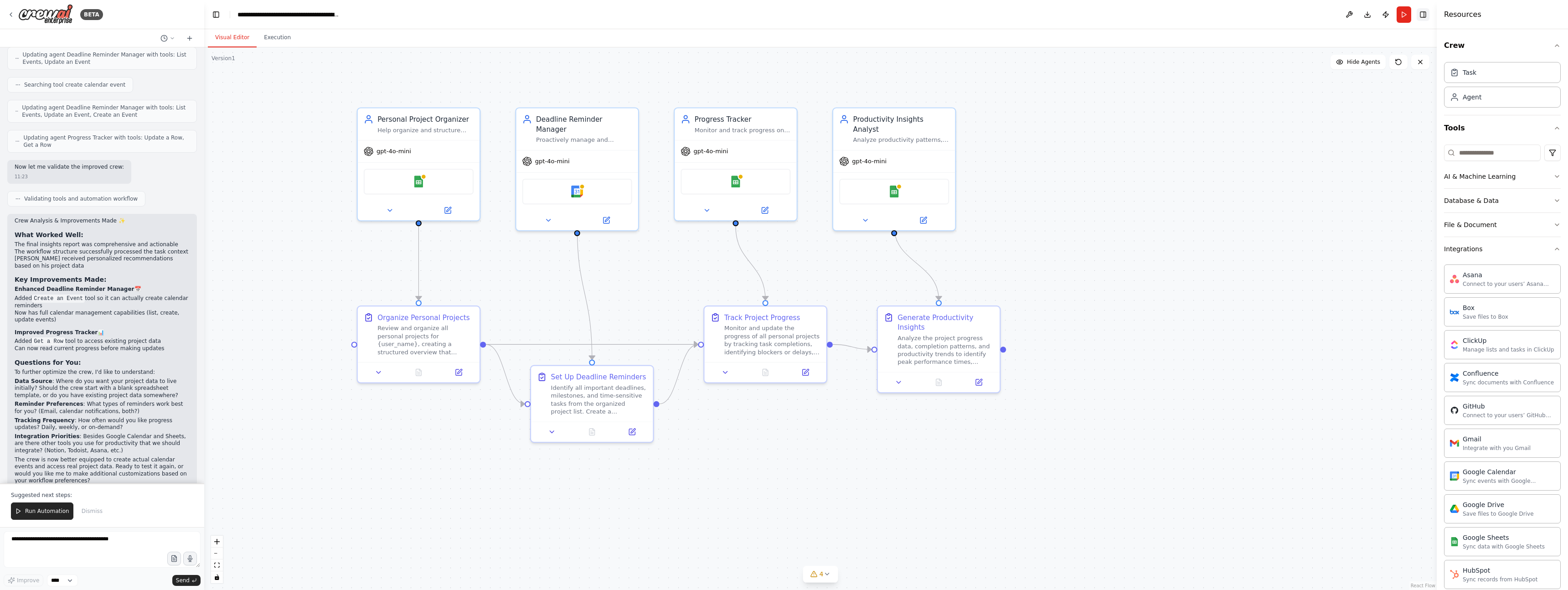
click at [1422, 14] on button "Toggle Right Sidebar" at bounding box center [1423, 15] width 13 height 13
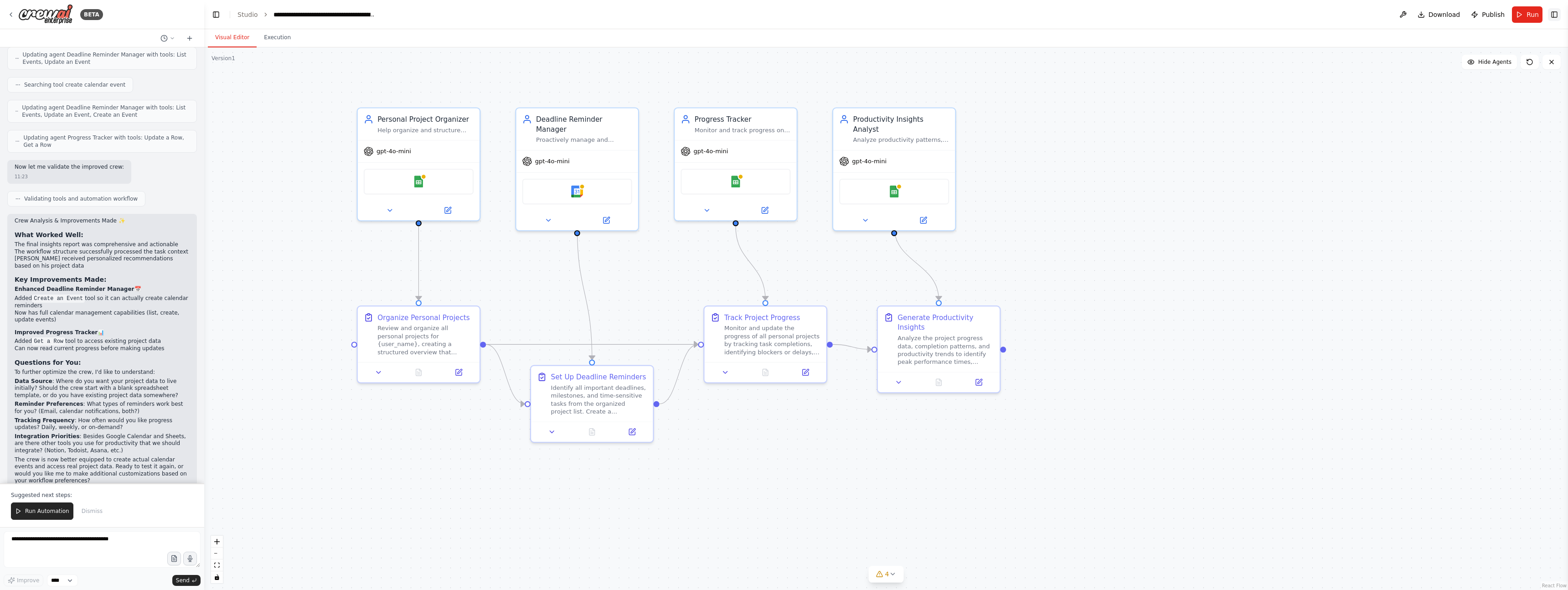
click at [1555, 12] on button "Toggle Right Sidebar" at bounding box center [1554, 15] width 13 height 13
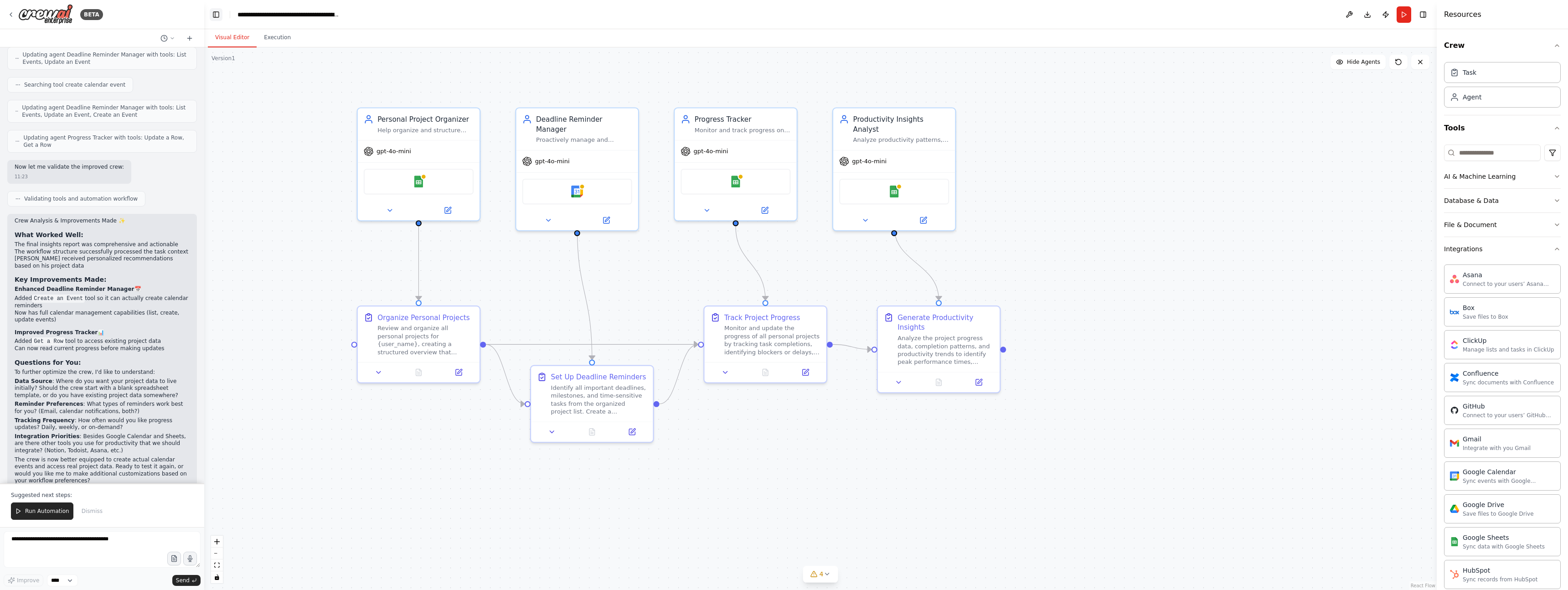
click at [213, 16] on button "Toggle Left Sidebar" at bounding box center [216, 15] width 13 height 13
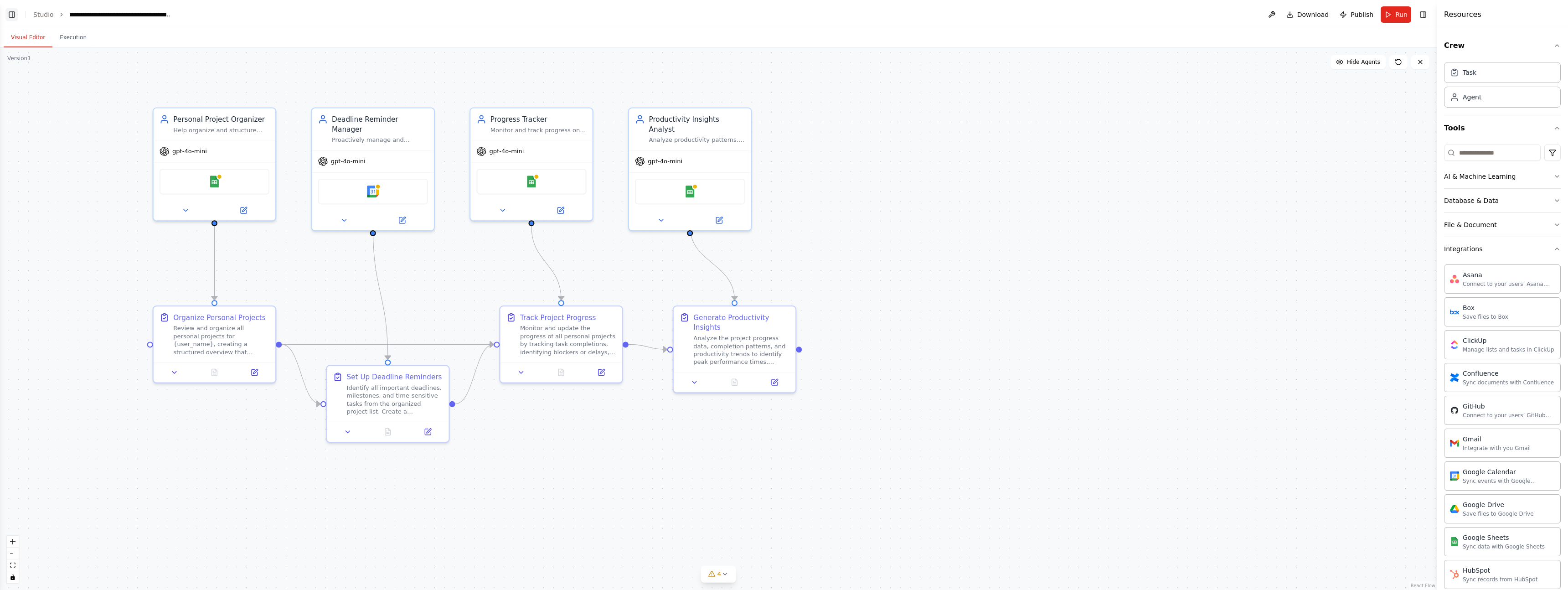
click at [14, 15] on button "Toggle Left Sidebar" at bounding box center [12, 15] width 13 height 13
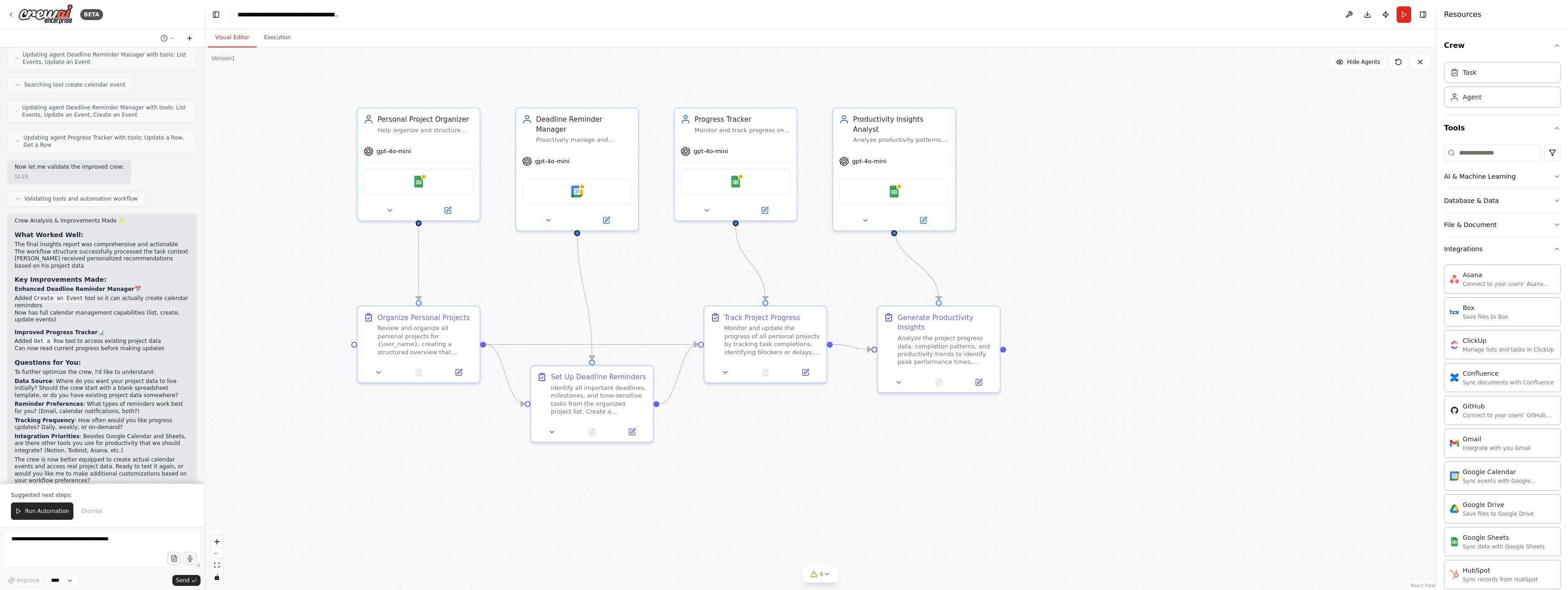
click at [191, 39] on icon at bounding box center [189, 38] width 7 height 7
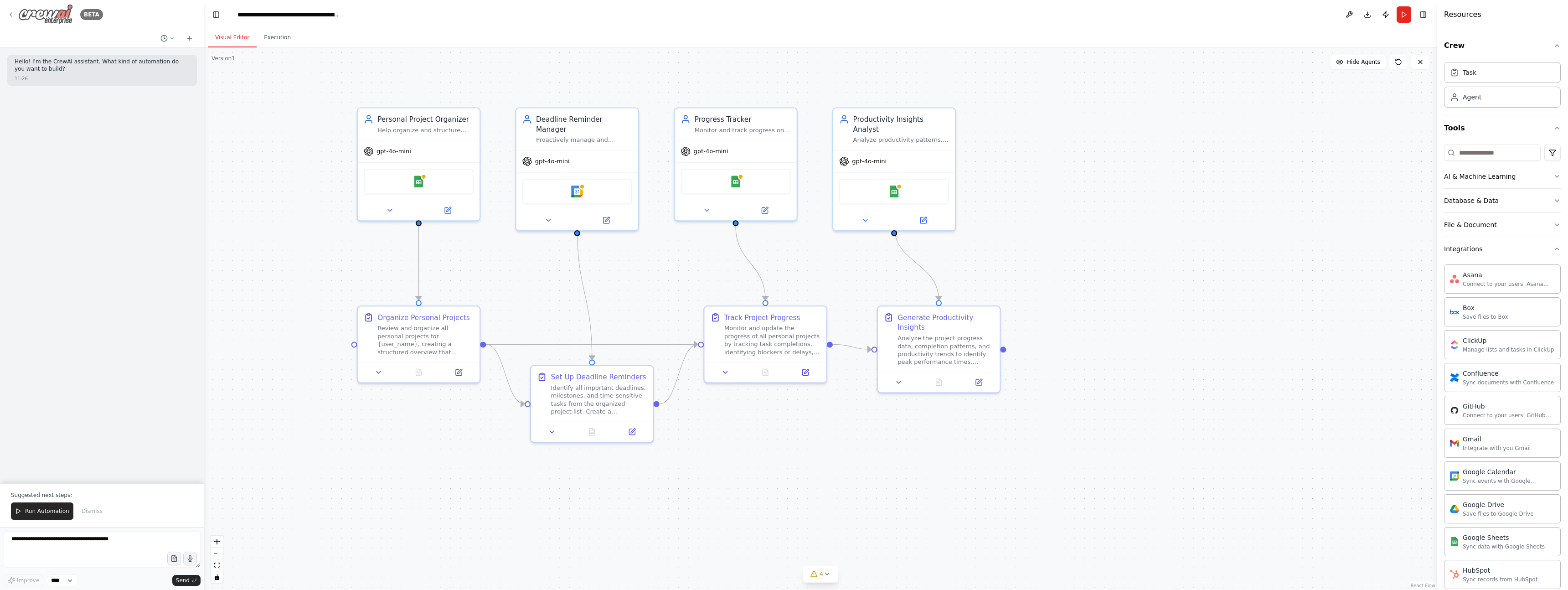
click at [15, 12] on div "BETA" at bounding box center [55, 14] width 96 height 21
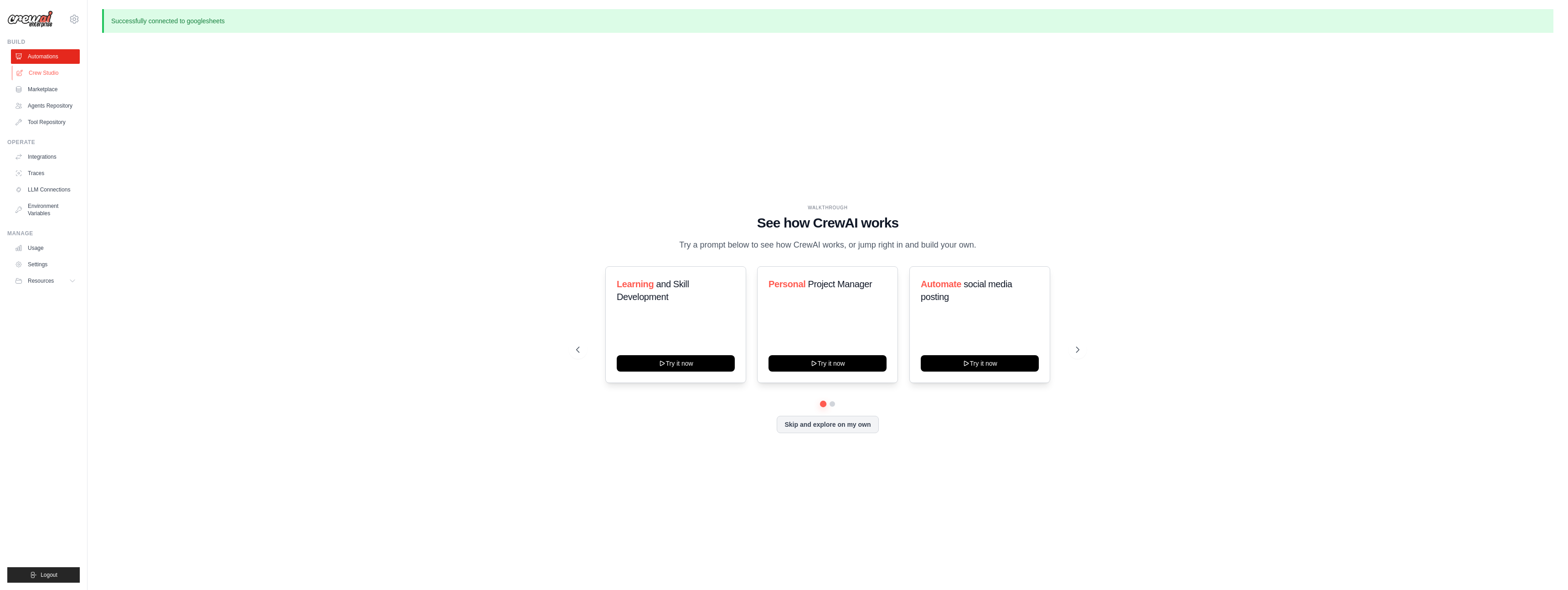
click at [46, 74] on link "Crew Studio" at bounding box center [46, 73] width 69 height 15
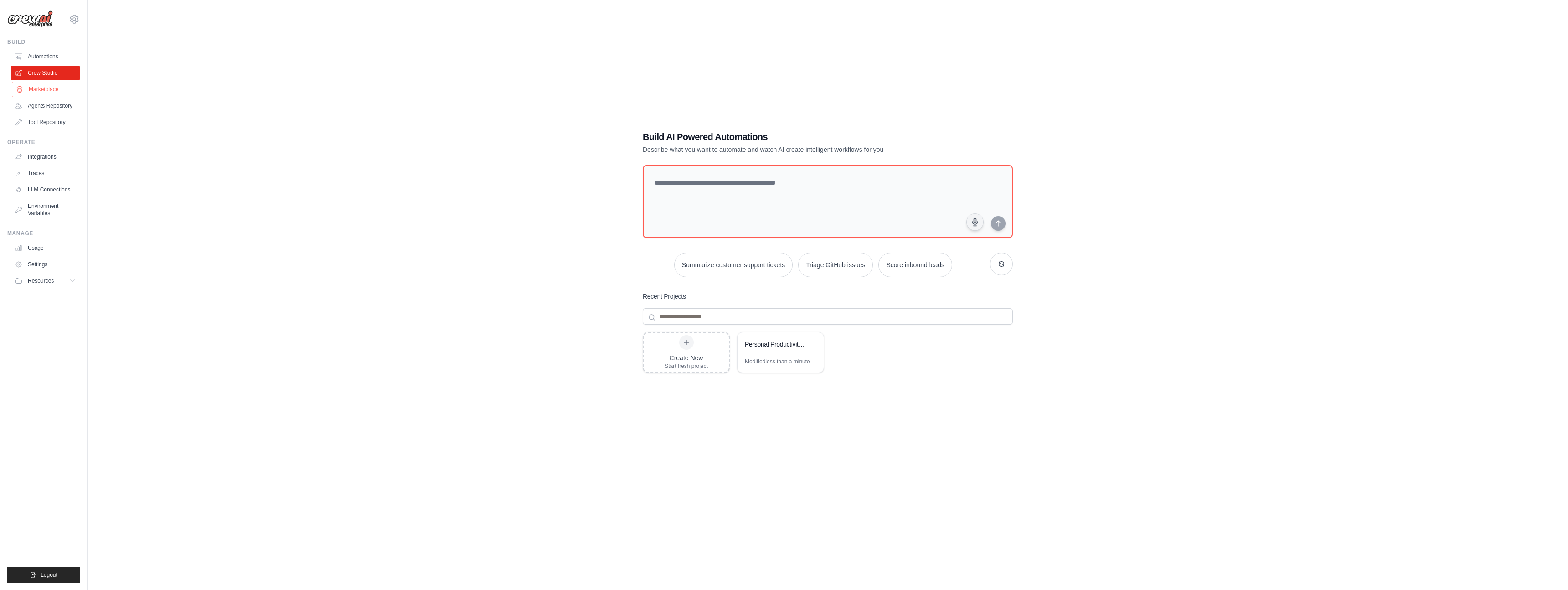
click at [47, 90] on link "Marketplace" at bounding box center [46, 89] width 69 height 15
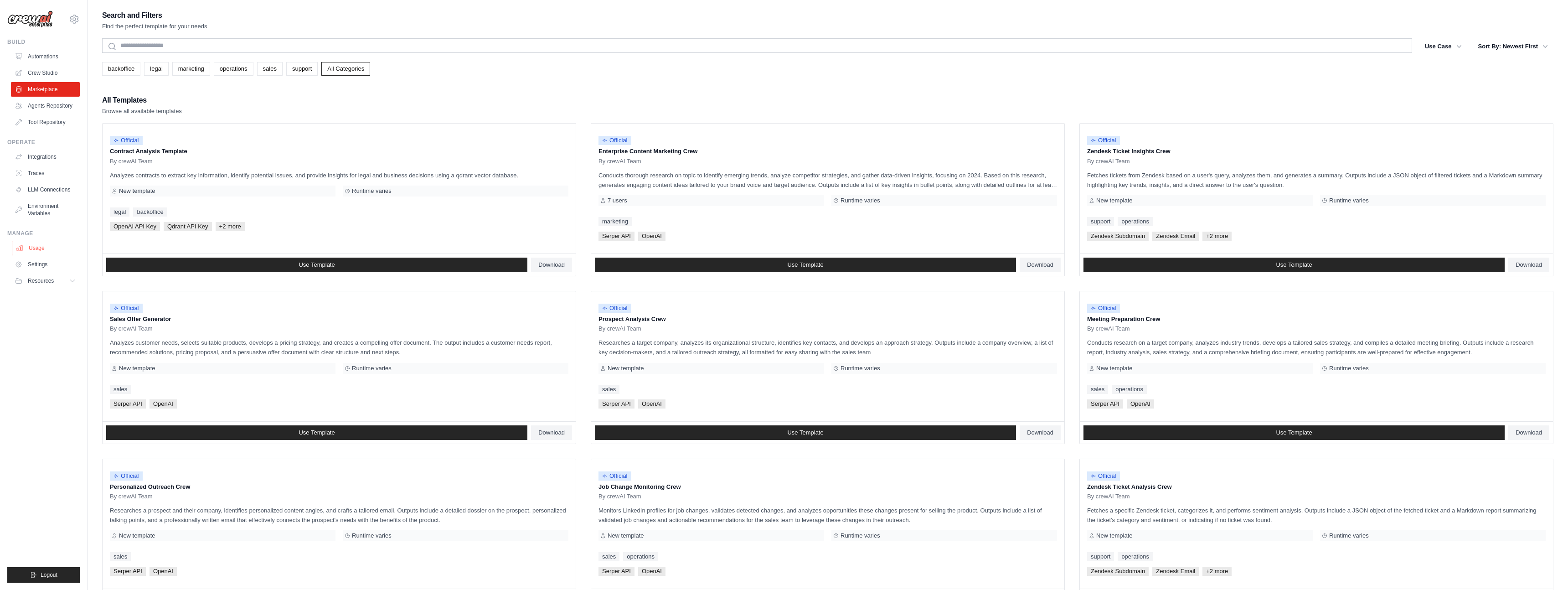
click at [40, 248] on link "Usage" at bounding box center [46, 248] width 69 height 15
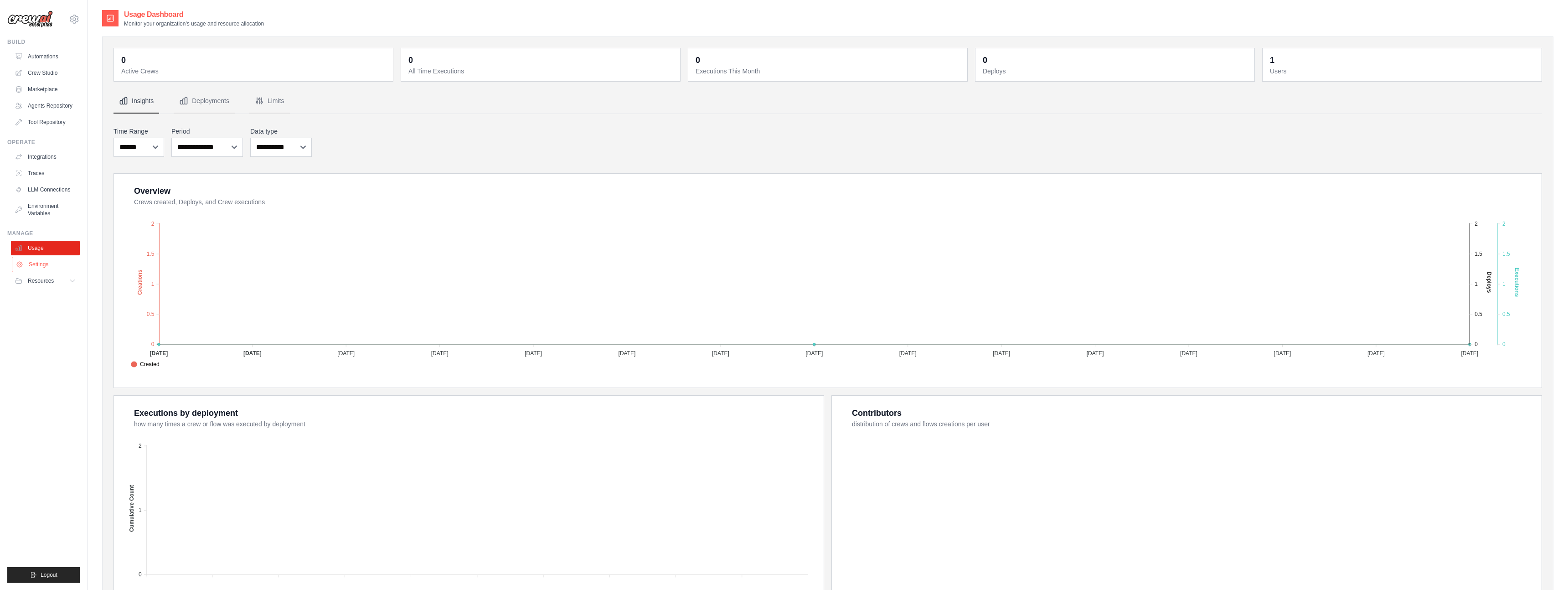
click at [33, 267] on link "Settings" at bounding box center [46, 264] width 69 height 15
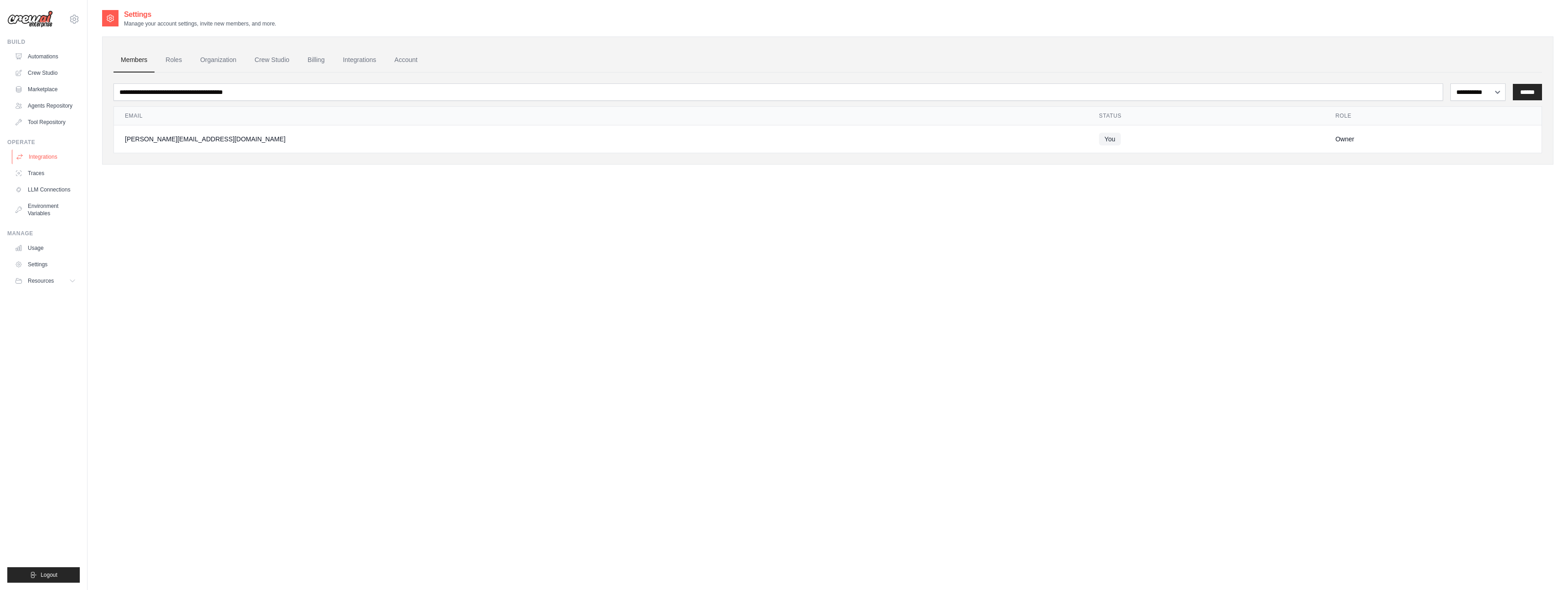
click at [43, 154] on link "Integrations" at bounding box center [46, 157] width 69 height 15
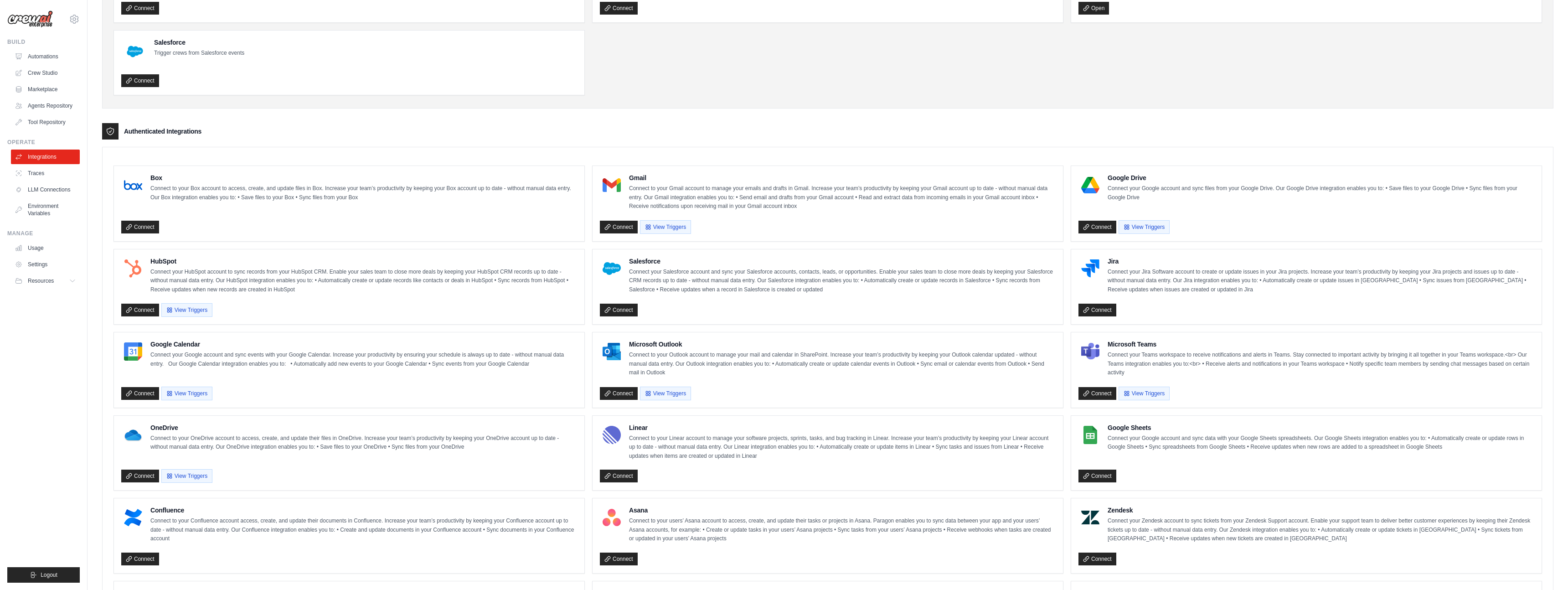
scroll to position [111, 0]
click at [140, 392] on link "Connect" at bounding box center [140, 393] width 38 height 13
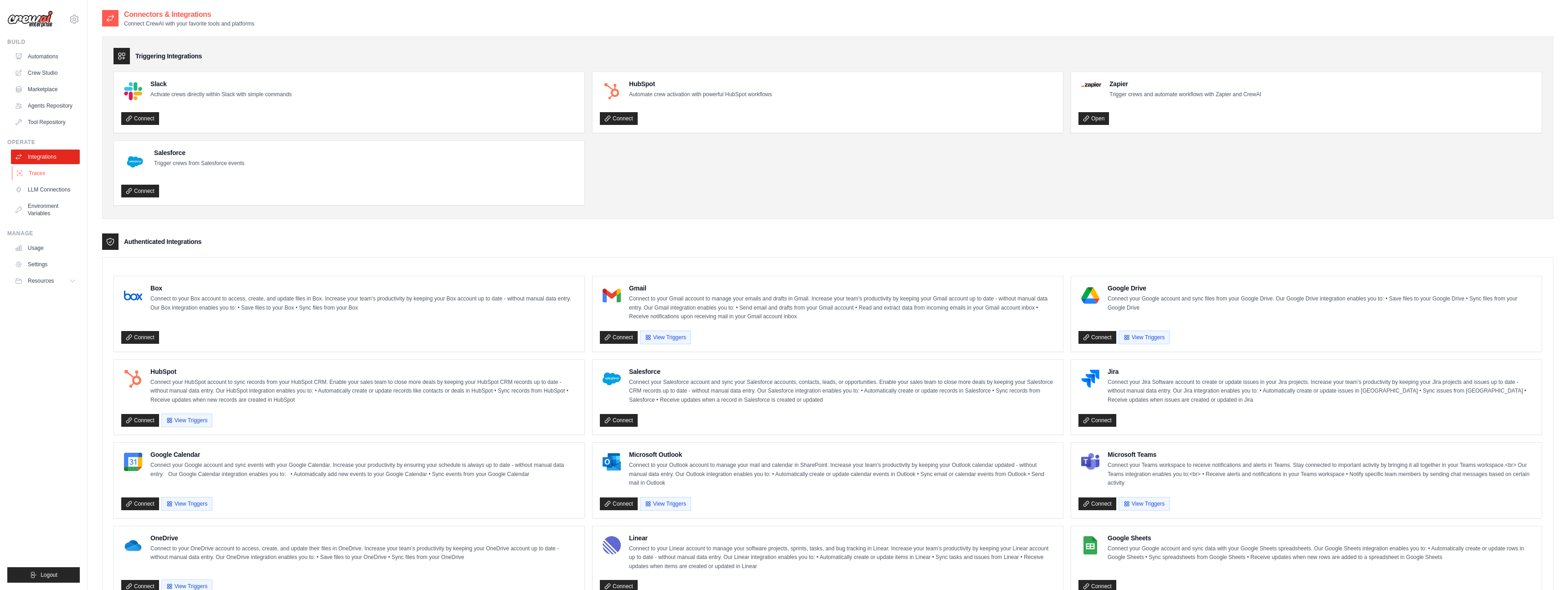
click at [49, 177] on link "Traces" at bounding box center [46, 173] width 69 height 15
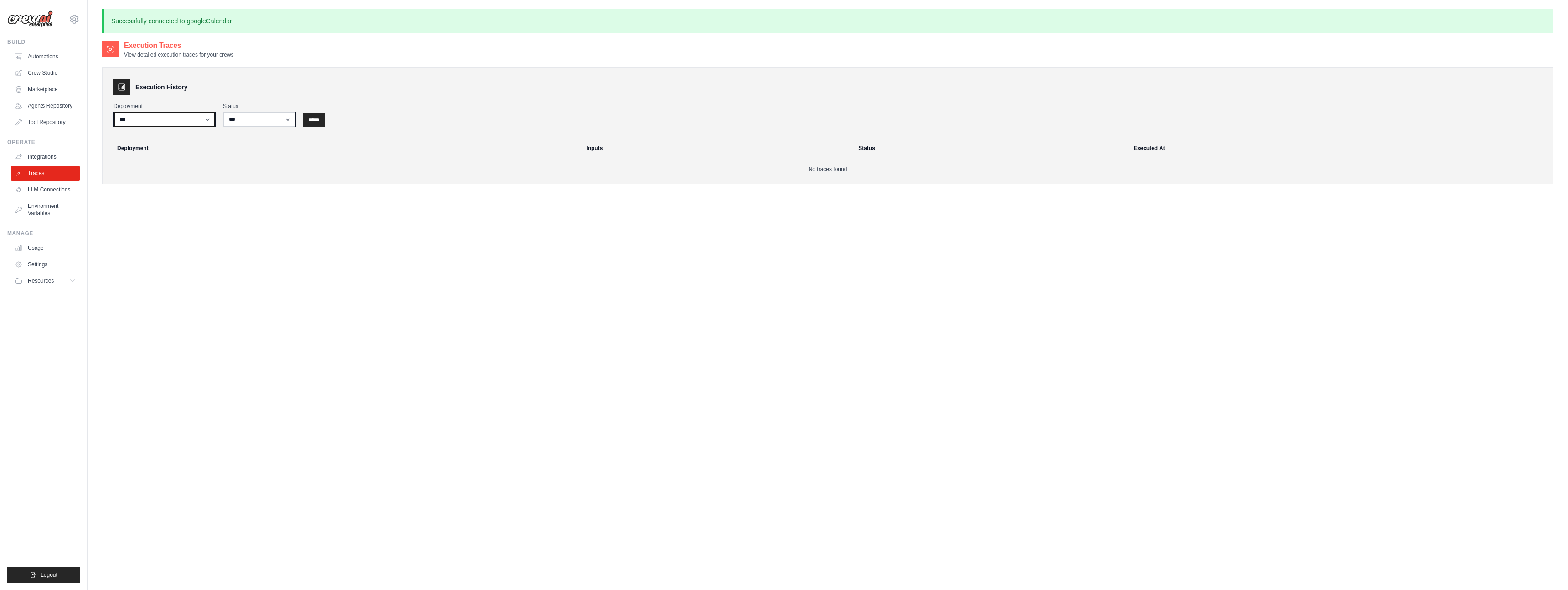
click at [195, 113] on select "***" at bounding box center [164, 119] width 102 height 15
click at [244, 122] on select "*** ********* ******* *****" at bounding box center [259, 119] width 73 height 15
click at [48, 190] on link "LLM Connections" at bounding box center [46, 190] width 69 height 15
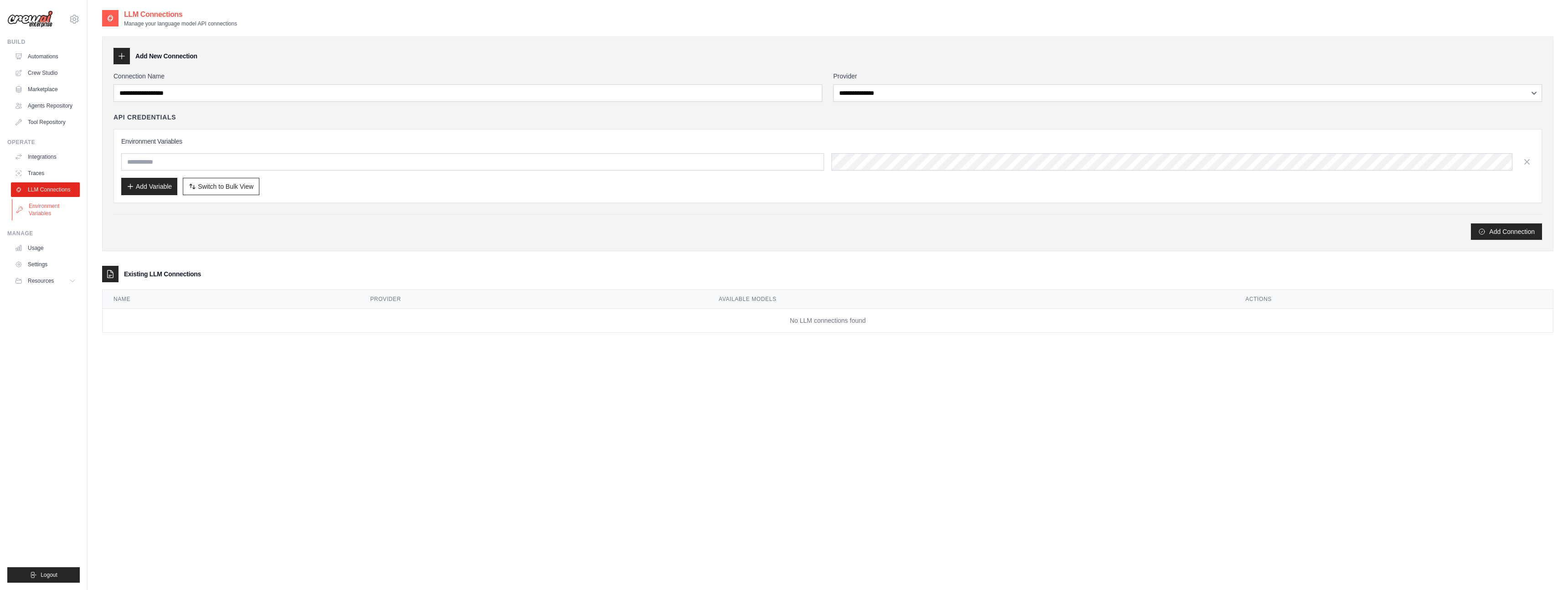
click at [43, 208] on link "Environment Variables" at bounding box center [46, 210] width 69 height 22
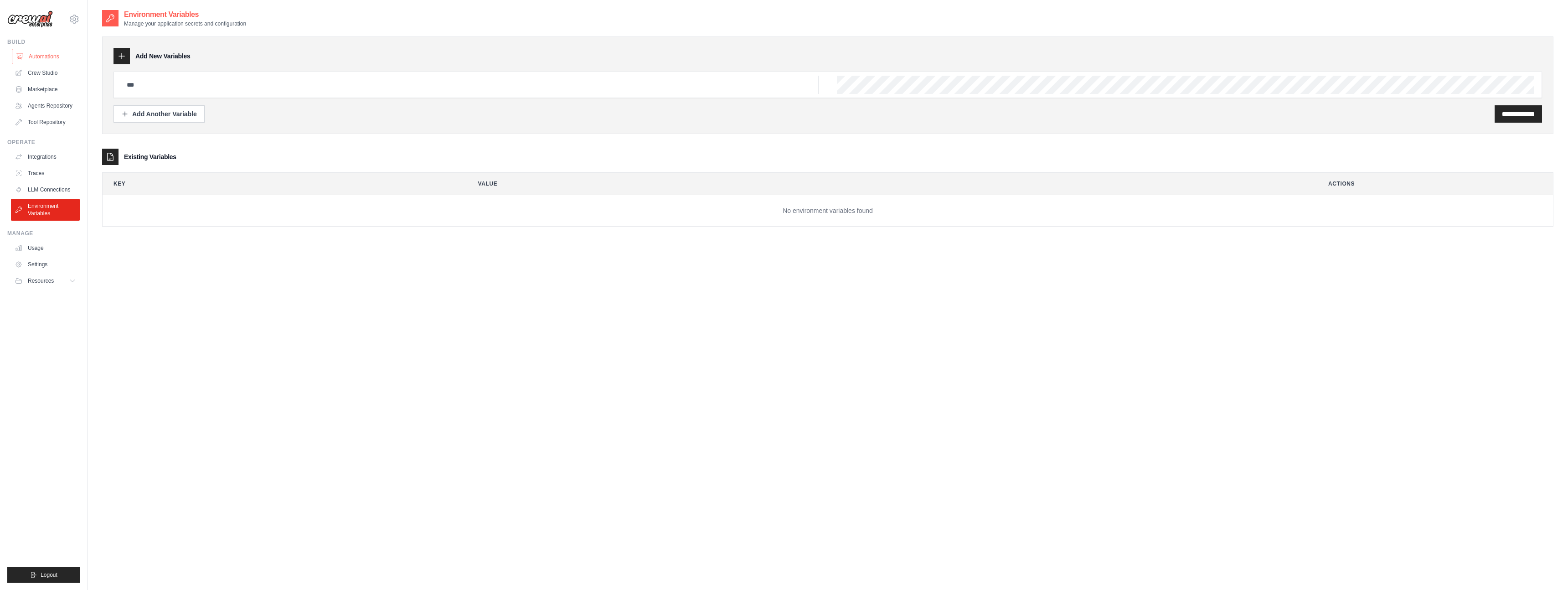
click at [41, 54] on link "Automations" at bounding box center [46, 56] width 69 height 15
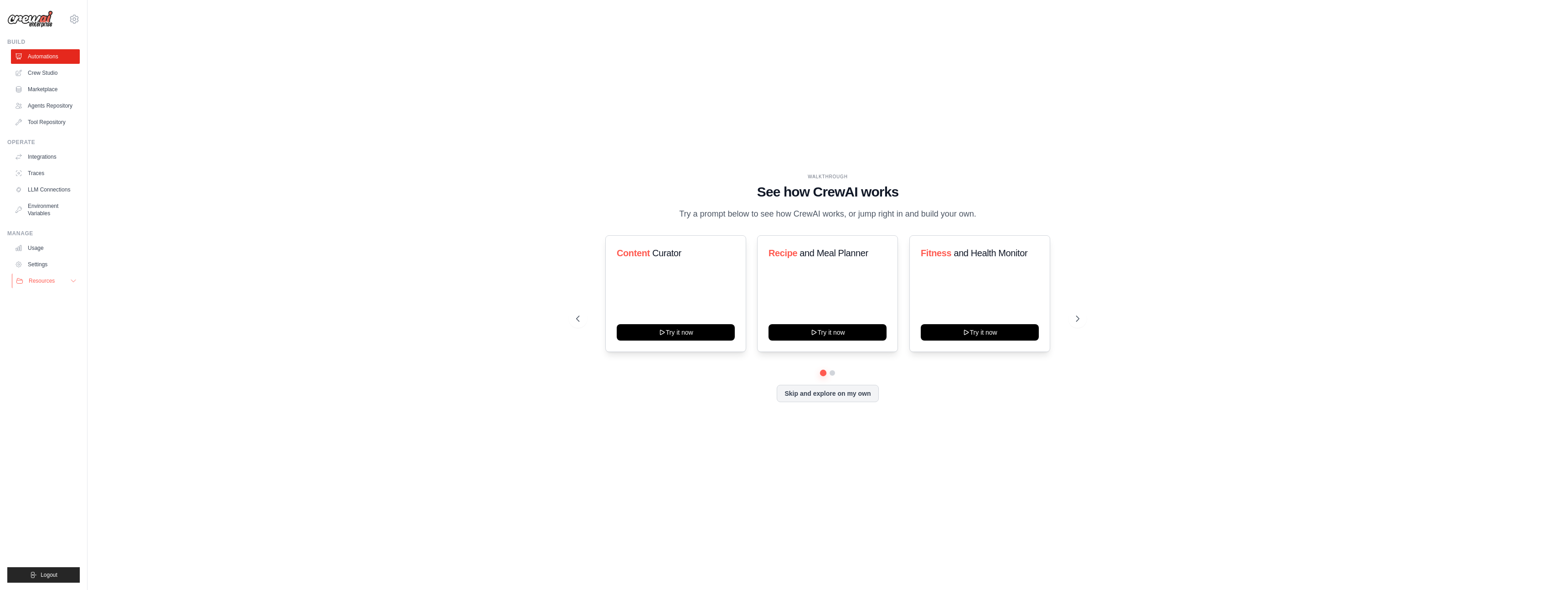
click at [70, 280] on icon at bounding box center [73, 280] width 7 height 7
click at [53, 108] on link "Agents Repository" at bounding box center [46, 106] width 69 height 15
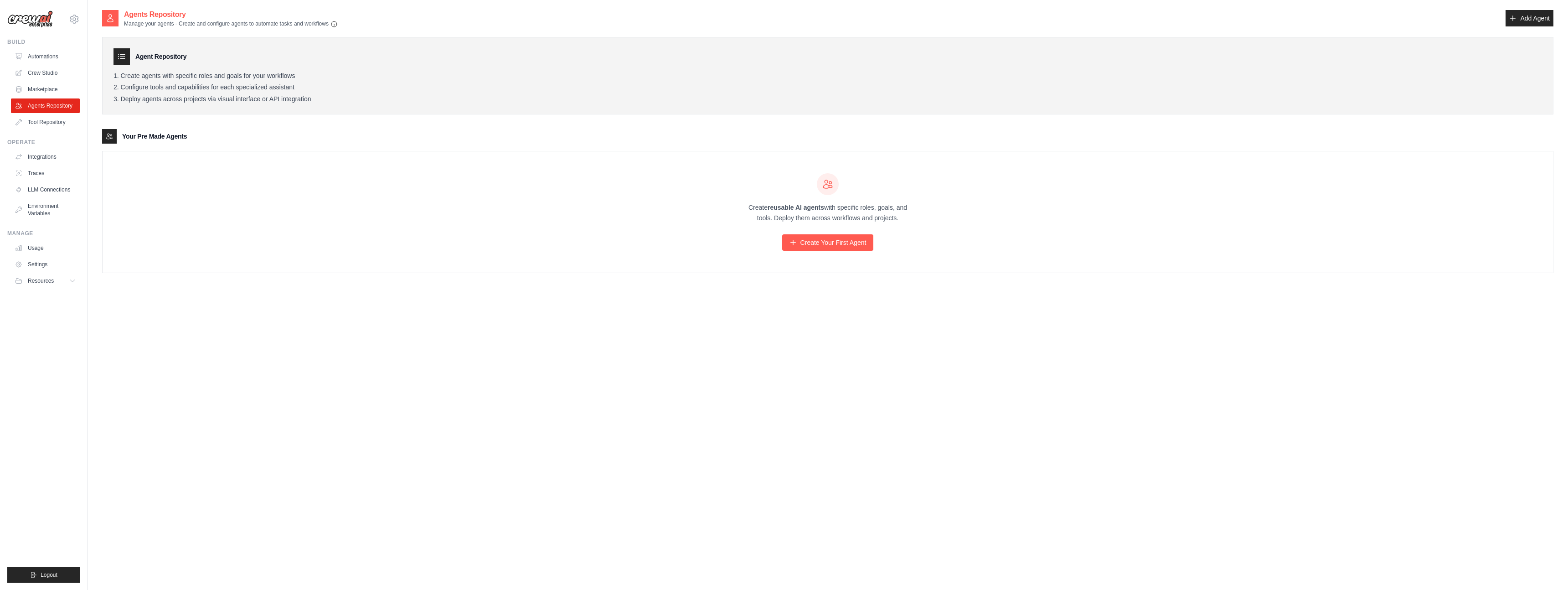
scroll to position [18, 0]
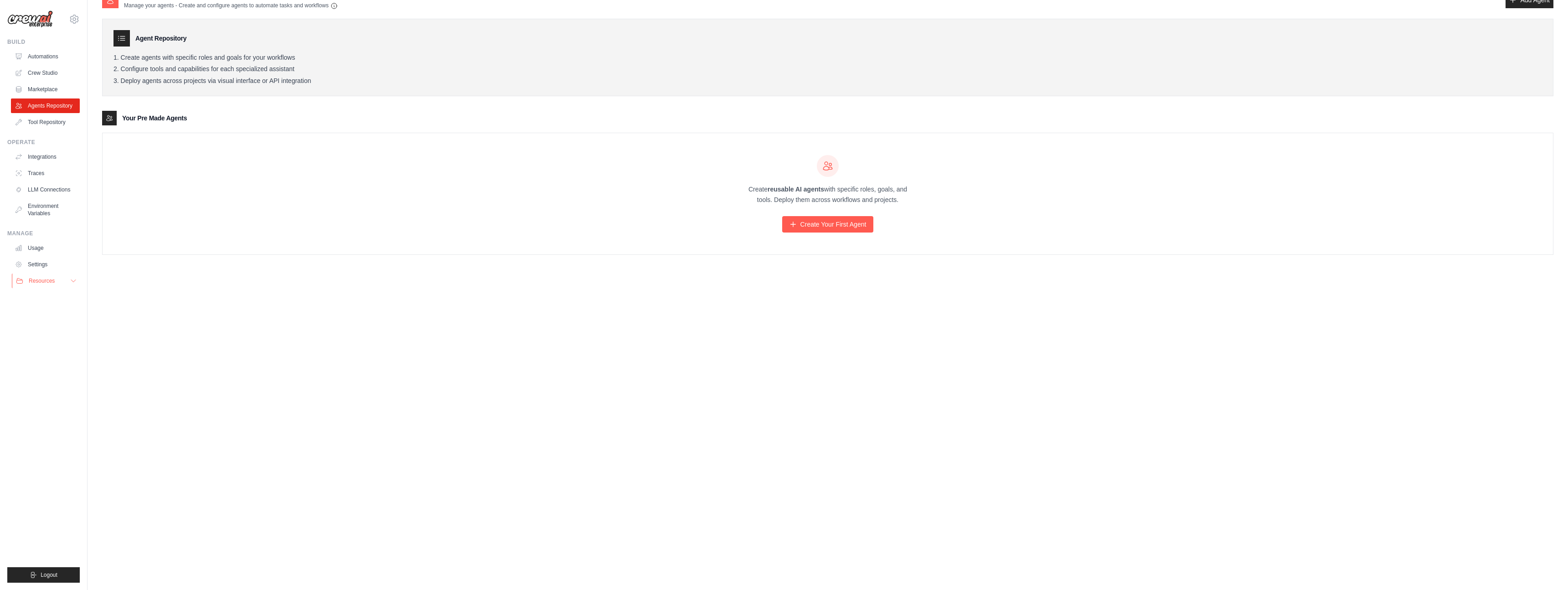
click at [72, 277] on icon at bounding box center [73, 280] width 7 height 7
click at [48, 337] on span "Video Tutorials" at bounding box center [50, 340] width 36 height 7
click at [88, 21] on div "Agent Usage Guide To use an agent in your CrewAI project, you can initialize it…" at bounding box center [828, 286] width 1480 height 590
click at [75, 18] on icon at bounding box center [74, 19] width 3 height 3
click at [94, 60] on span "Settings" at bounding box center [113, 57] width 72 height 9
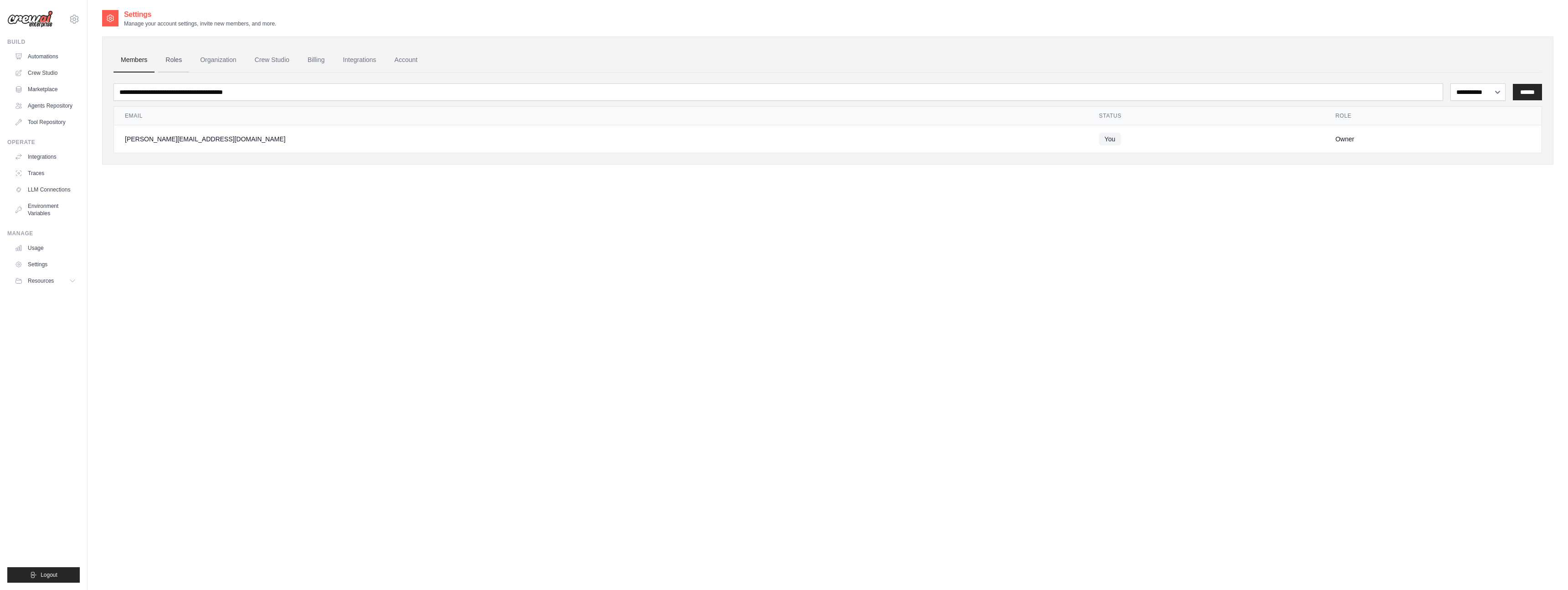
click at [175, 59] on link "Roles" at bounding box center [173, 60] width 31 height 25
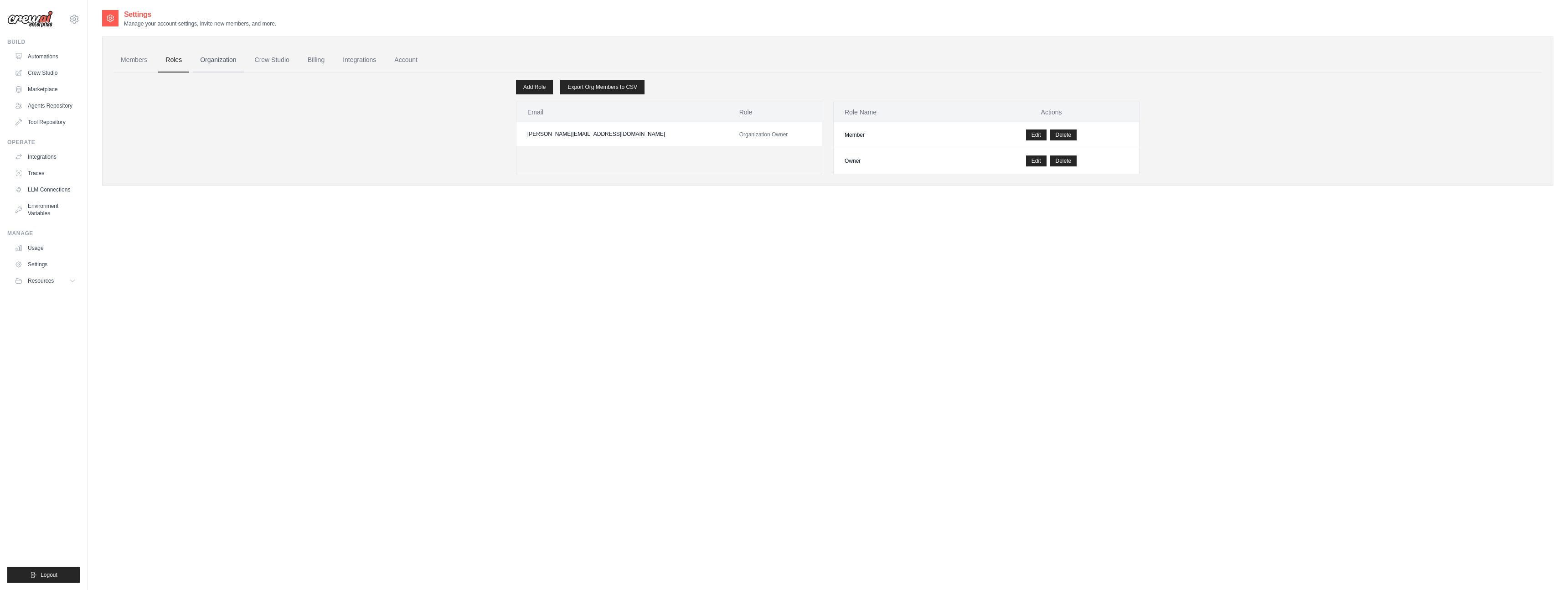
click at [231, 63] on link "Organization" at bounding box center [218, 60] width 51 height 25
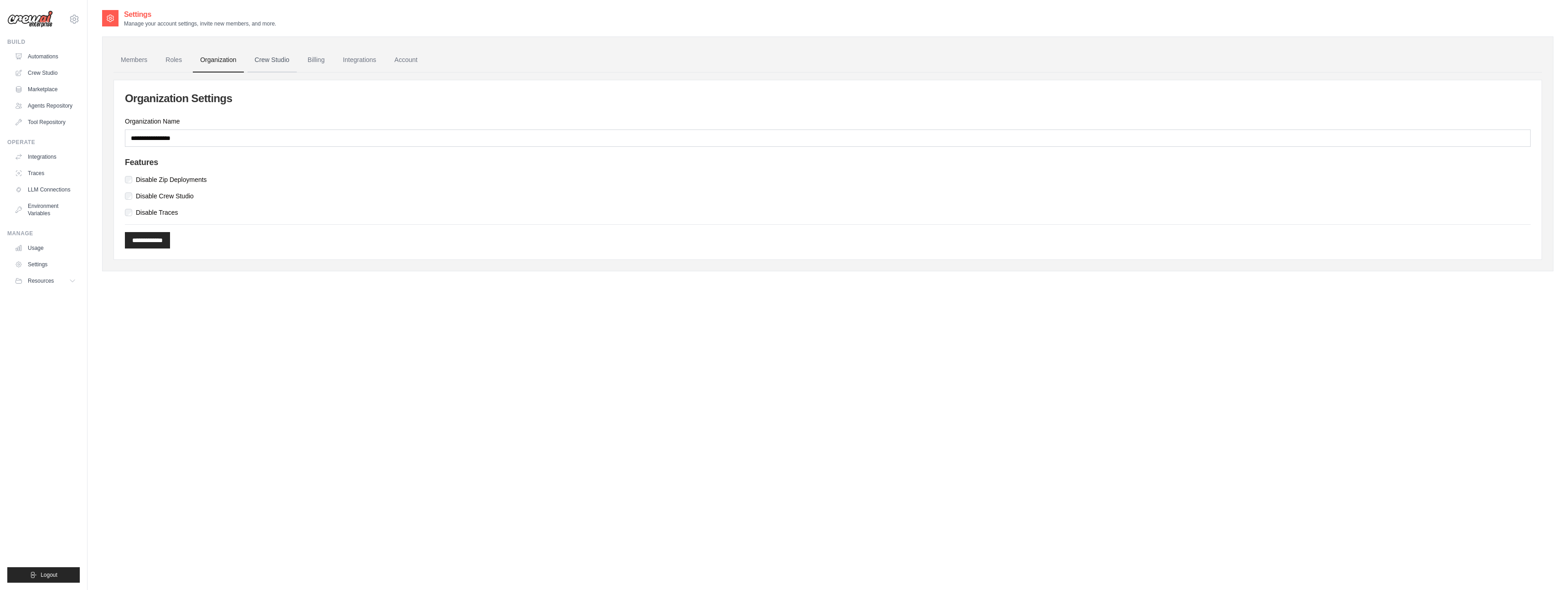
click at [281, 61] on link "Crew Studio" at bounding box center [272, 60] width 49 height 25
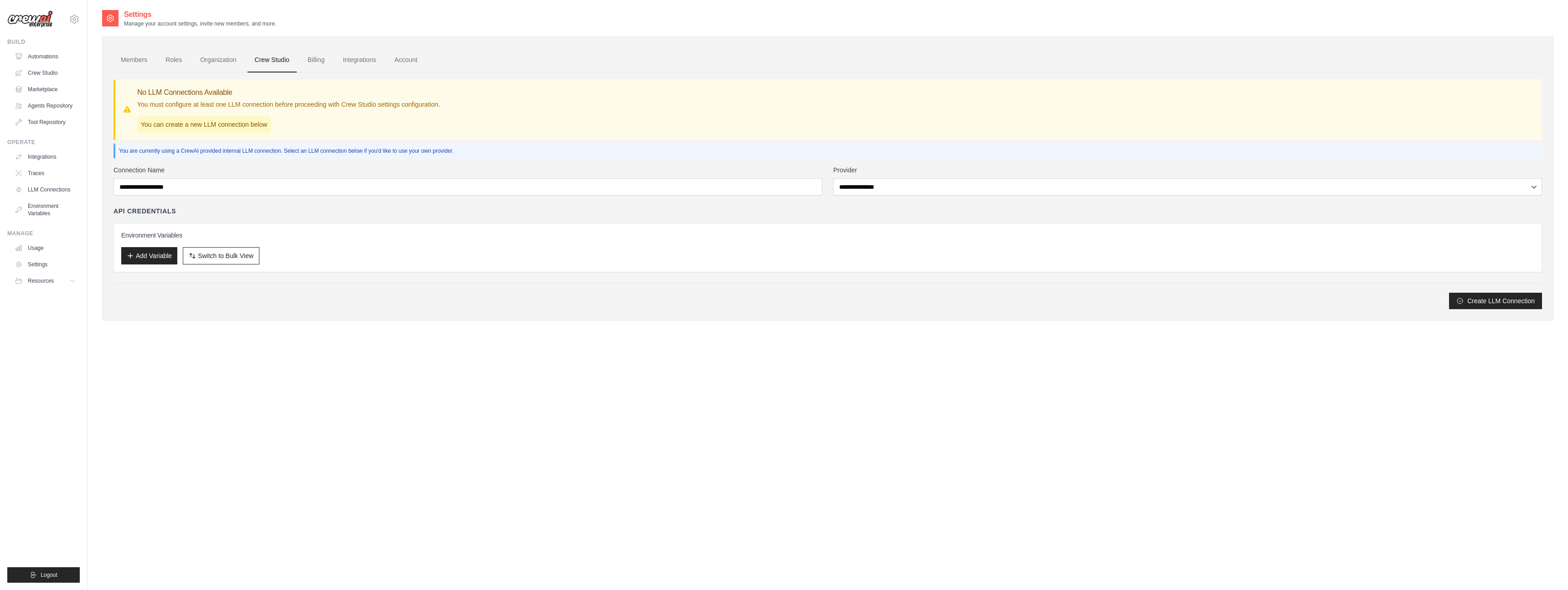
click at [124, 62] on link "Members" at bounding box center [134, 60] width 41 height 25
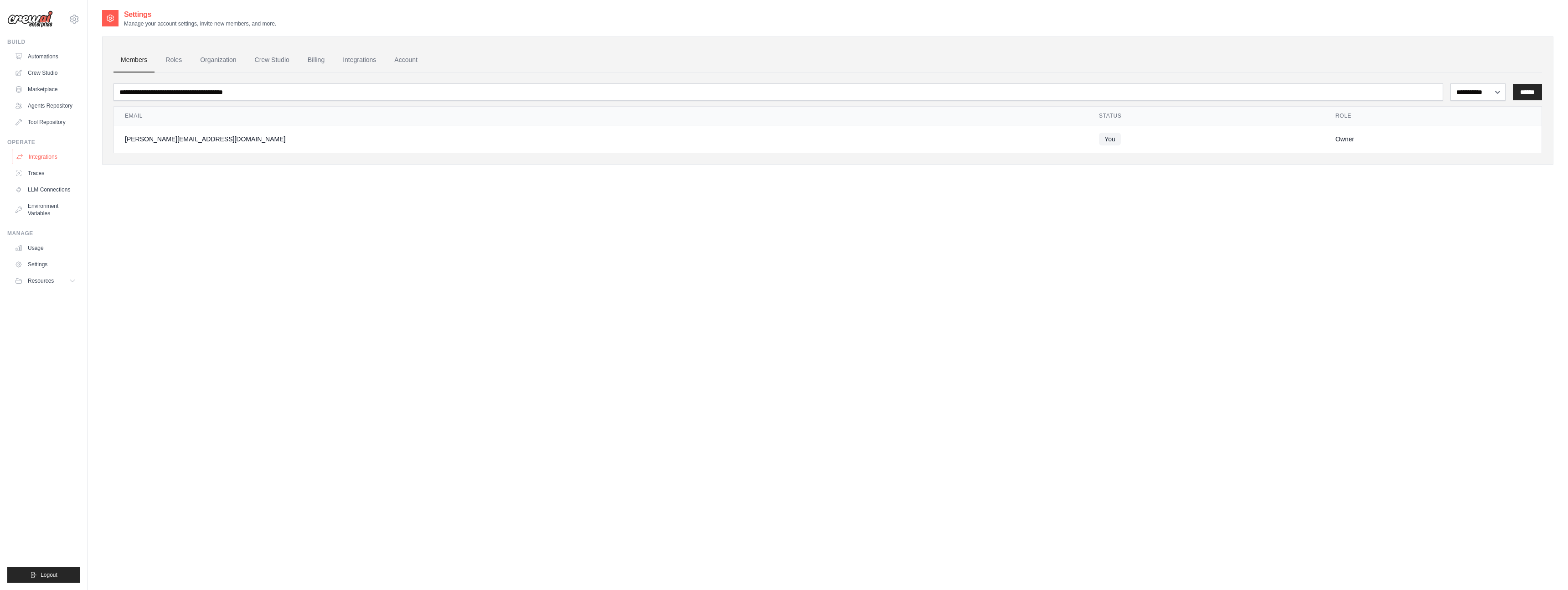
click at [43, 157] on link "Integrations" at bounding box center [46, 157] width 69 height 15
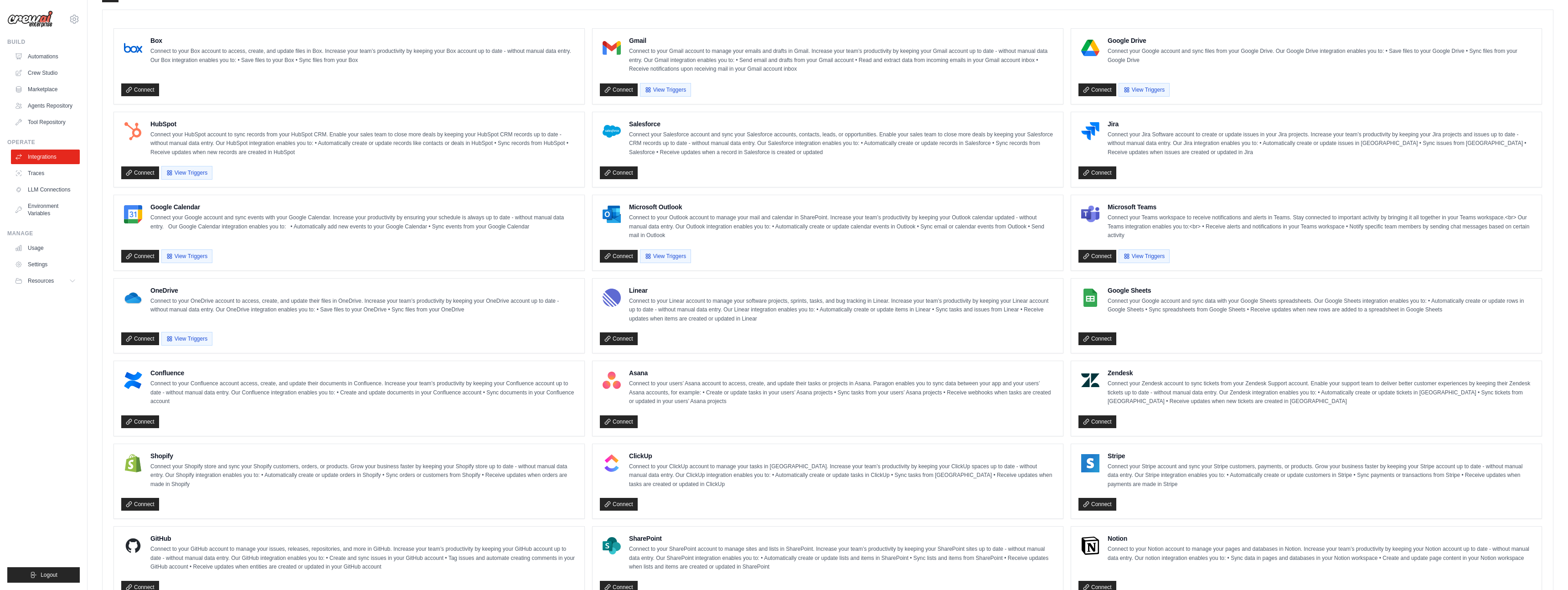
scroll to position [246, 0]
click at [1136, 90] on button "View Triggers" at bounding box center [1144, 90] width 51 height 14
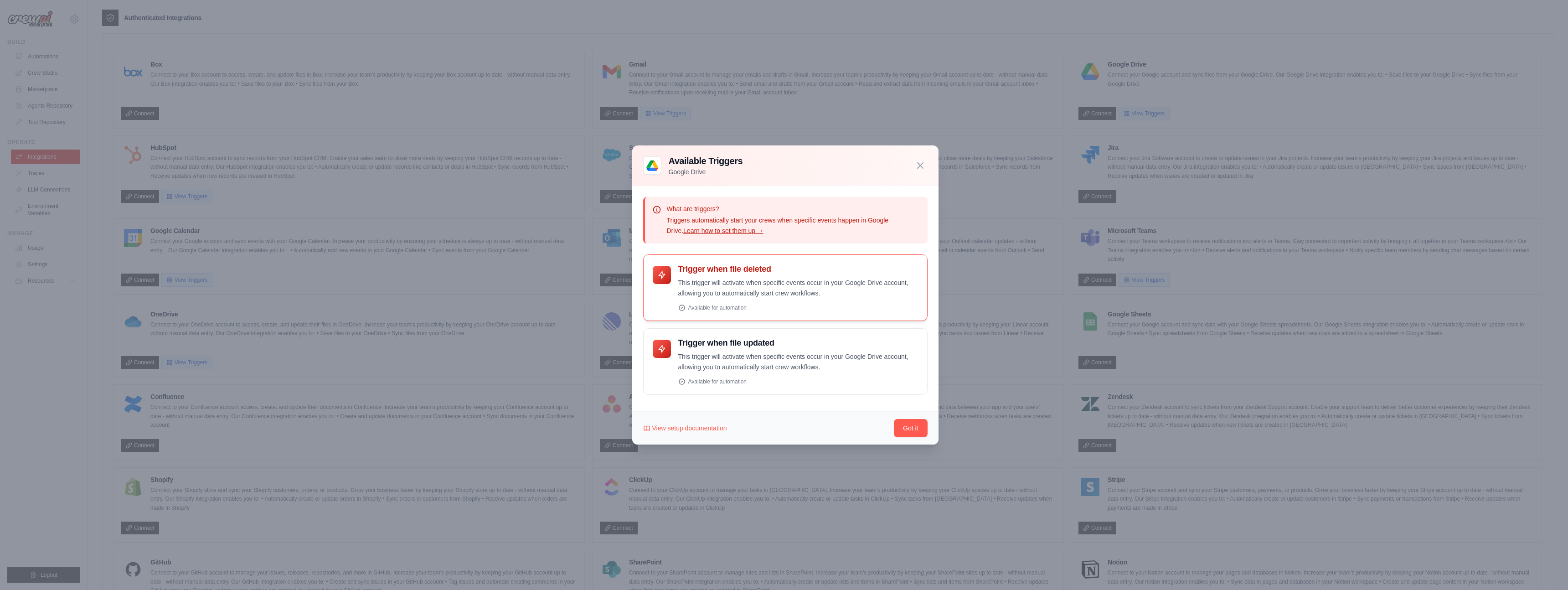
scroll to position [228, 0]
click at [916, 424] on button "Got it" at bounding box center [911, 428] width 34 height 18
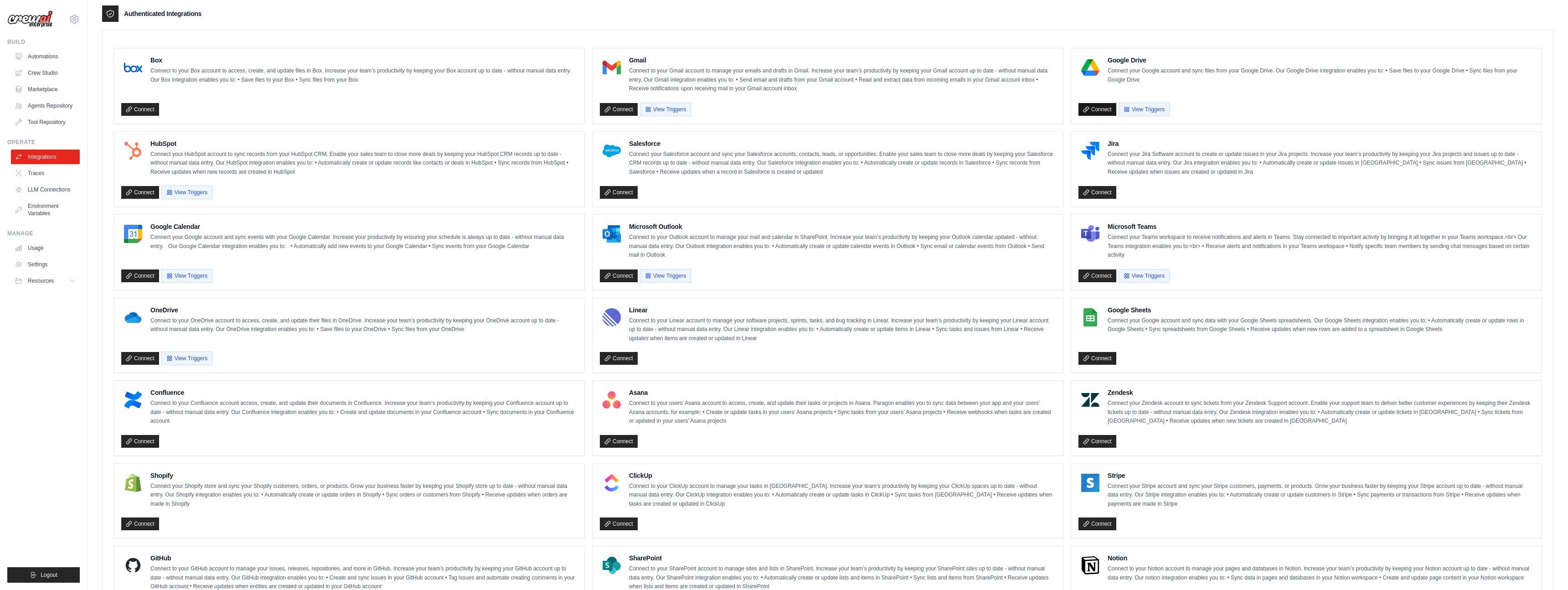
click at [1096, 104] on link "Connect" at bounding box center [1097, 110] width 38 height 13
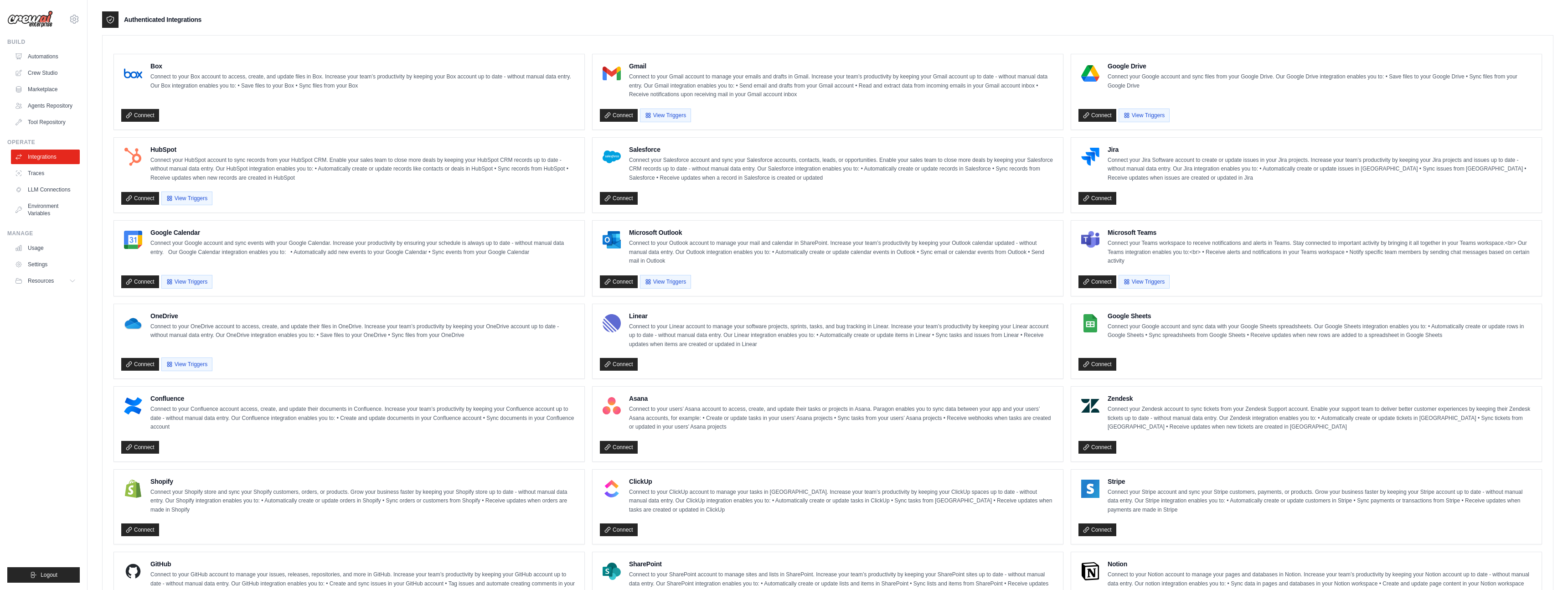
scroll to position [261, 0]
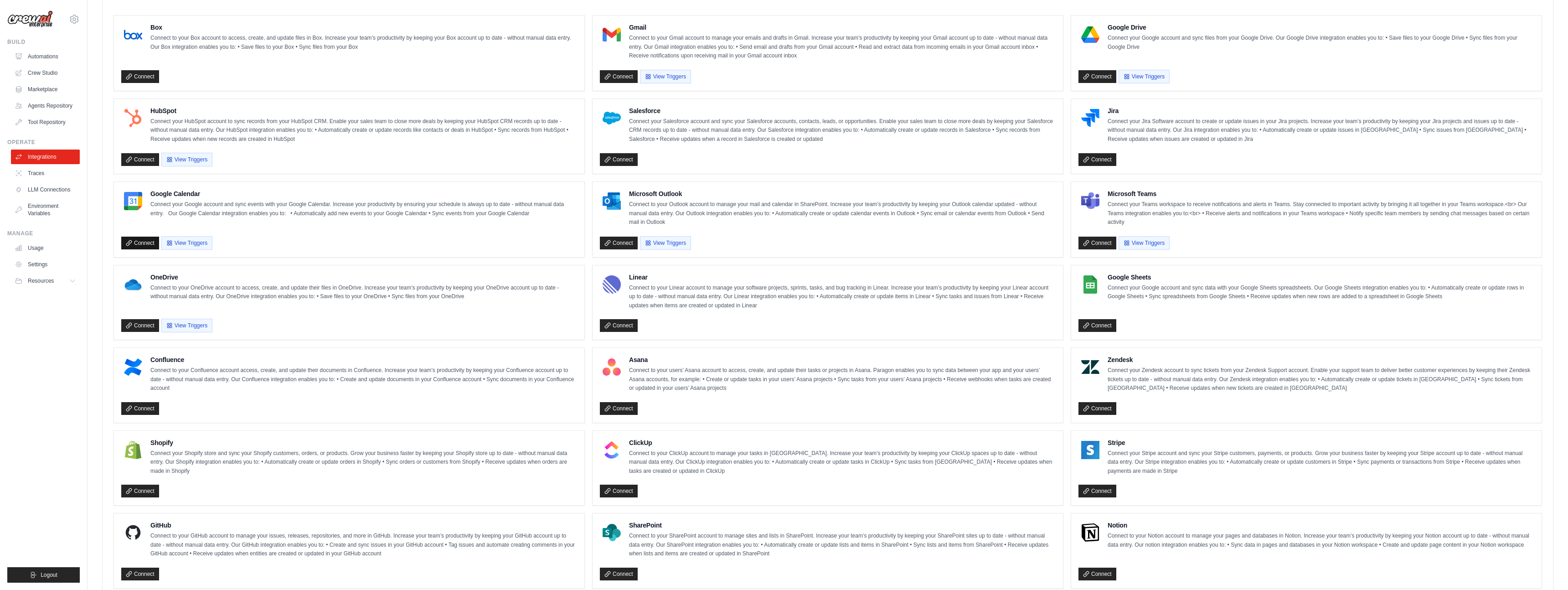
click at [144, 237] on link "Connect" at bounding box center [140, 243] width 38 height 13
click at [199, 248] on button "View Triggers" at bounding box center [186, 242] width 51 height 14
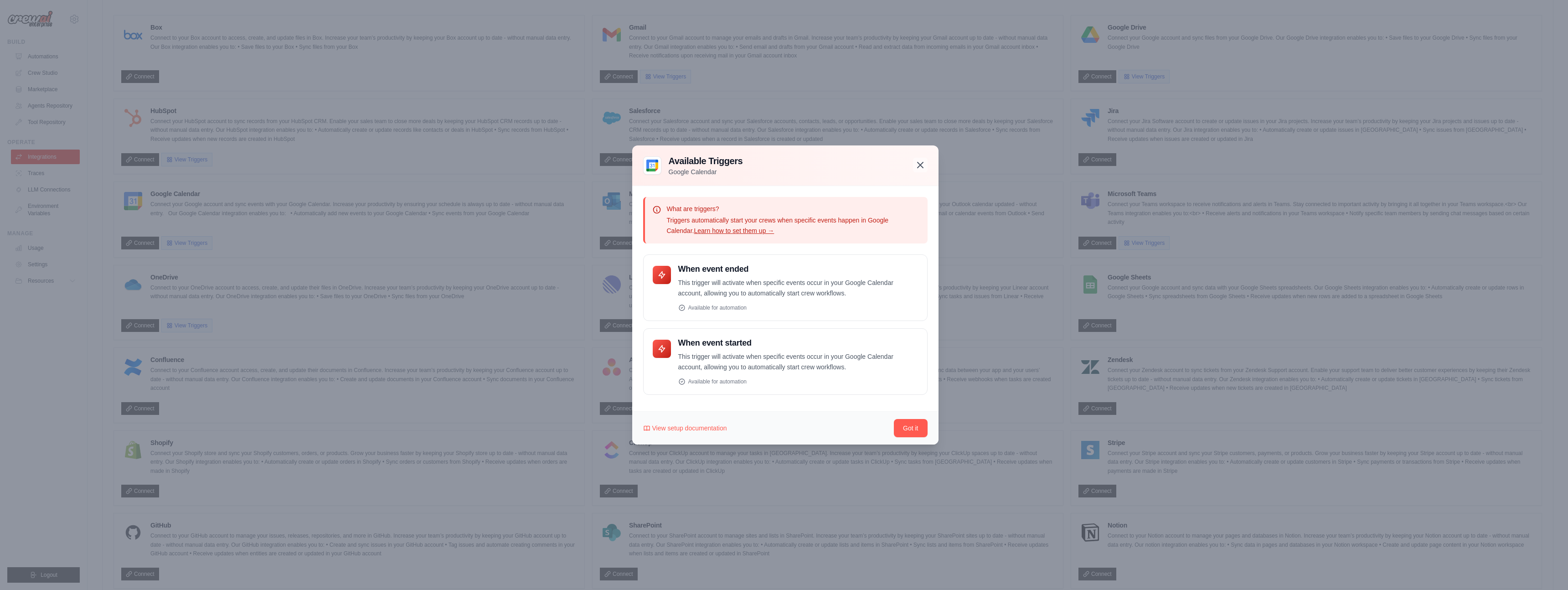
click at [922, 170] on icon "button" at bounding box center [920, 165] width 11 height 11
